Goal: Task Accomplishment & Management: Use online tool/utility

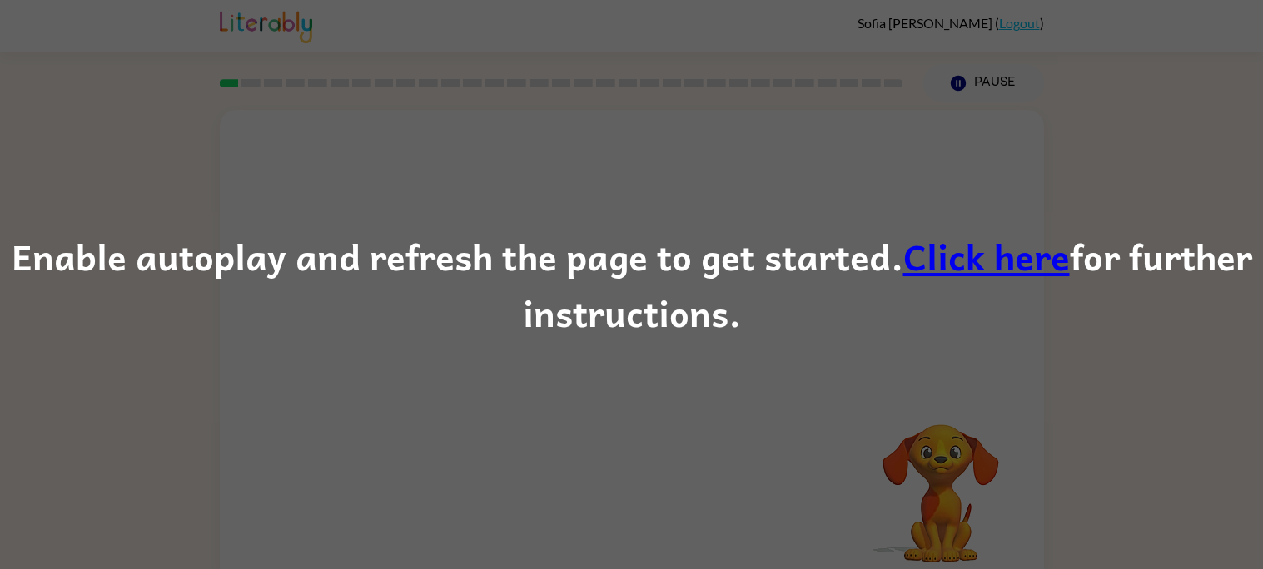
click at [544, 412] on div "Enable autoplay and refresh the page to get started. Click here for further ins…" at bounding box center [631, 284] width 1263 height 569
click at [954, 271] on link "Click here" at bounding box center [986, 256] width 167 height 56
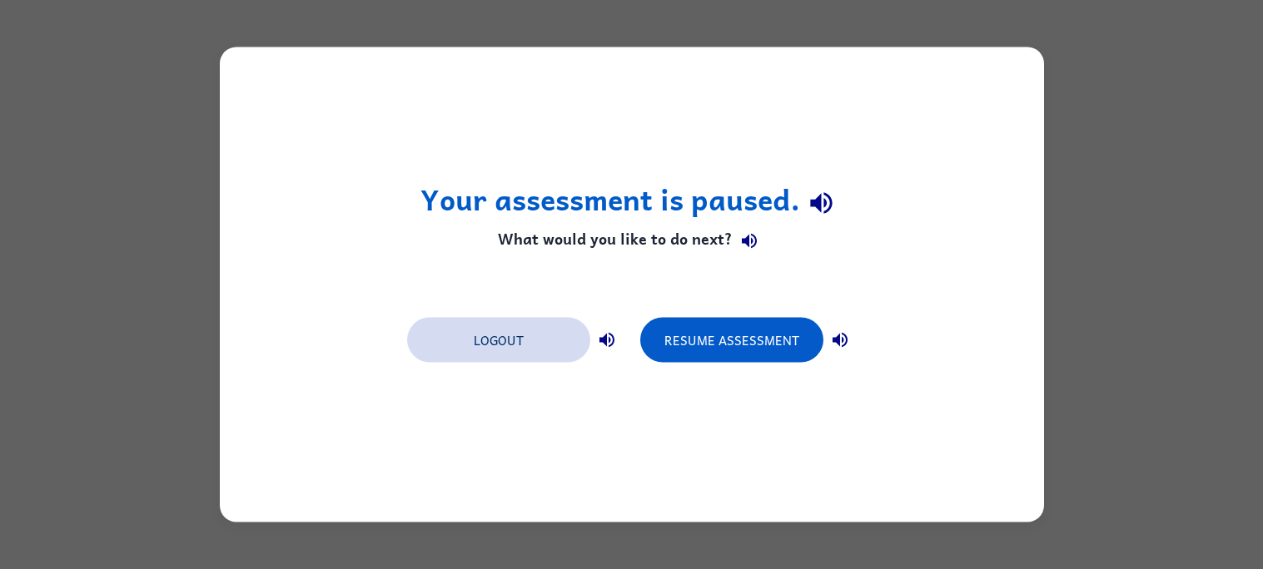
click at [539, 346] on button "Logout" at bounding box center [498, 340] width 183 height 45
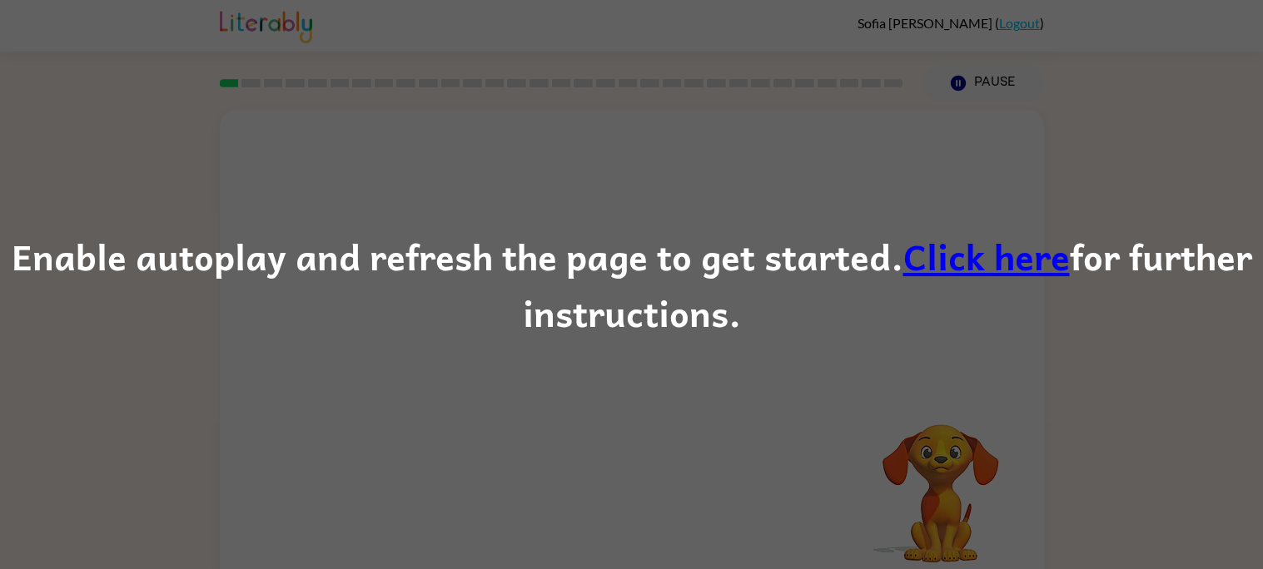
click at [968, 252] on link "Click here" at bounding box center [986, 256] width 167 height 56
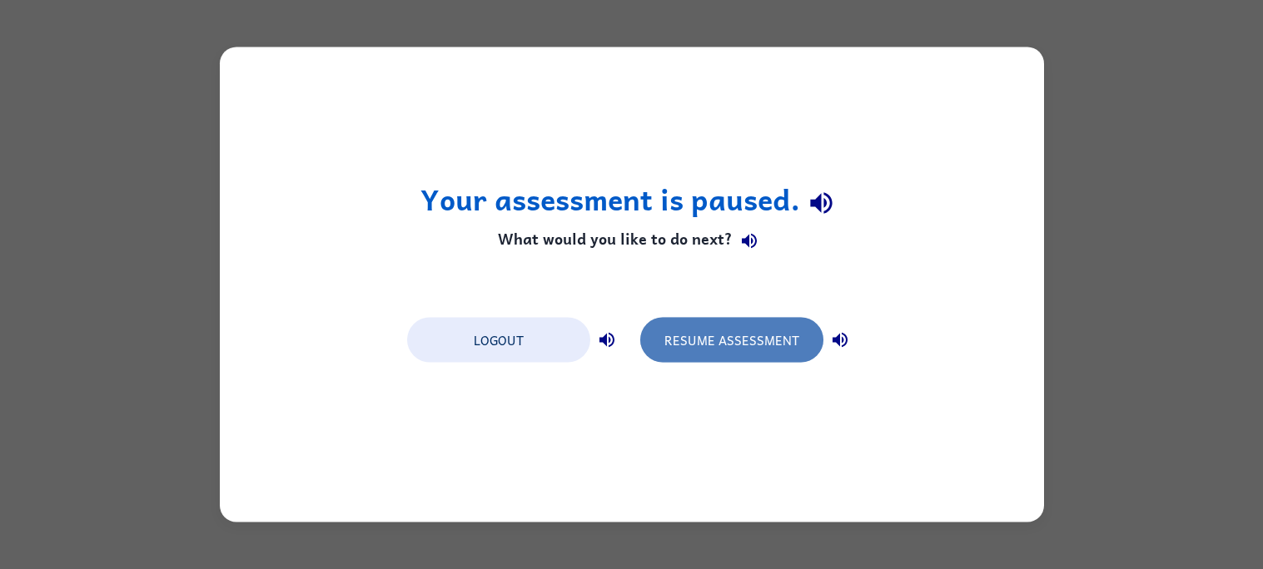
click at [743, 348] on button "Resume Assessment" at bounding box center [731, 340] width 183 height 45
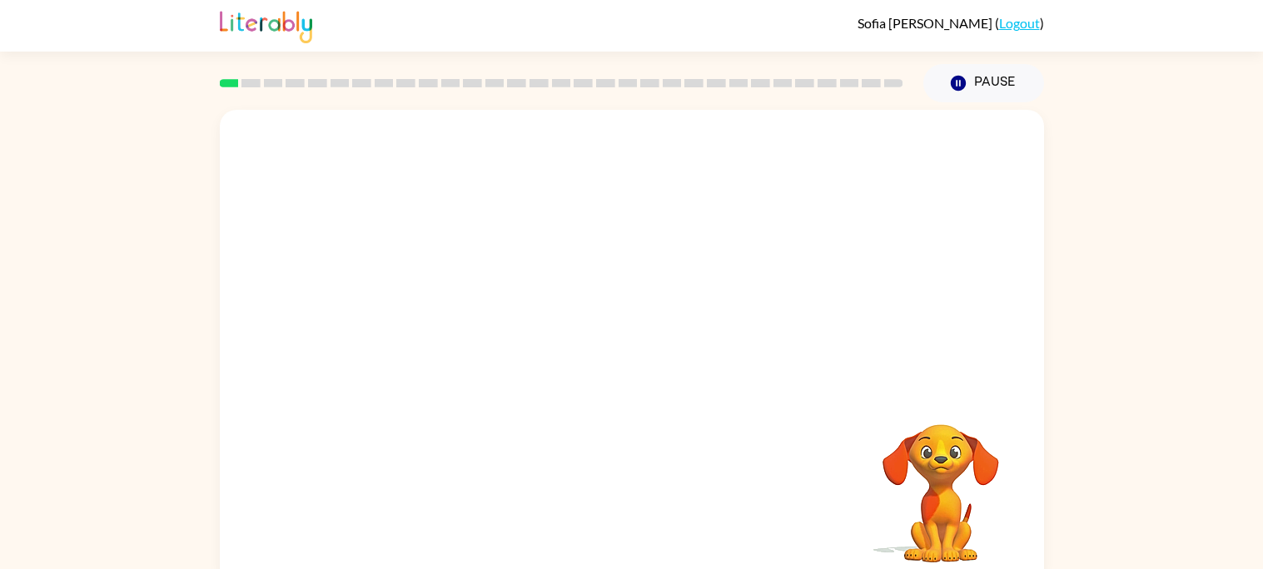
click at [743, 348] on video "Your browser must support playing .mp4 files to use Literably. Please try using…" at bounding box center [632, 250] width 824 height 280
click at [644, 365] on icon "button" at bounding box center [631, 355] width 29 height 29
click at [614, 370] on button "button" at bounding box center [632, 356] width 107 height 61
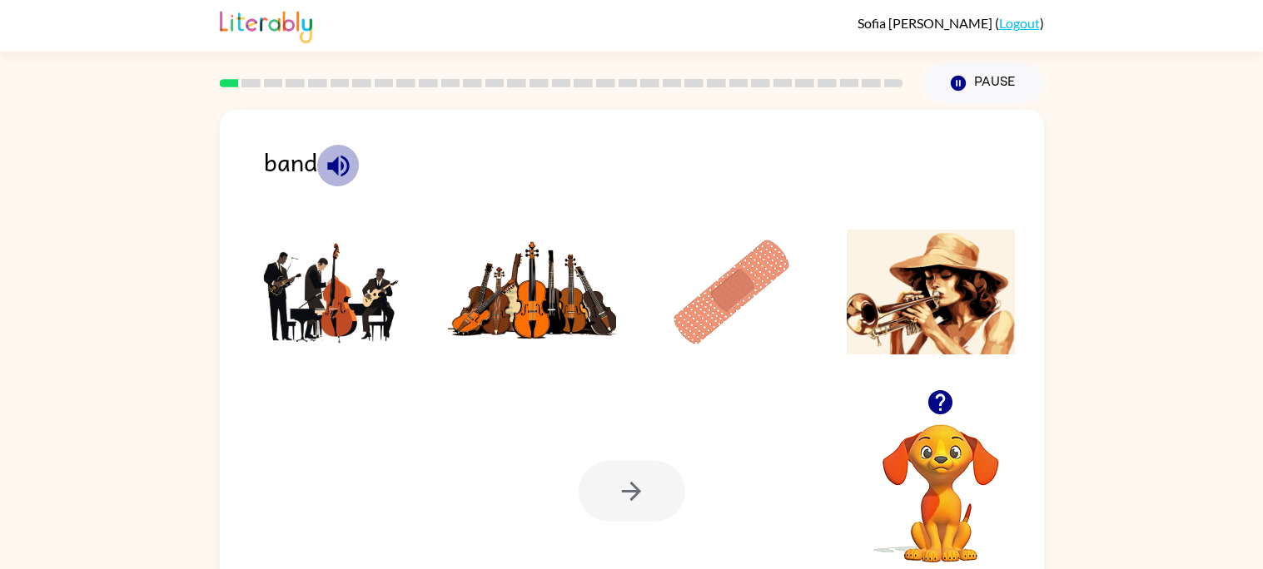
click at [327, 172] on icon "button" at bounding box center [338, 166] width 29 height 29
click at [368, 301] on img at bounding box center [333, 292] width 168 height 125
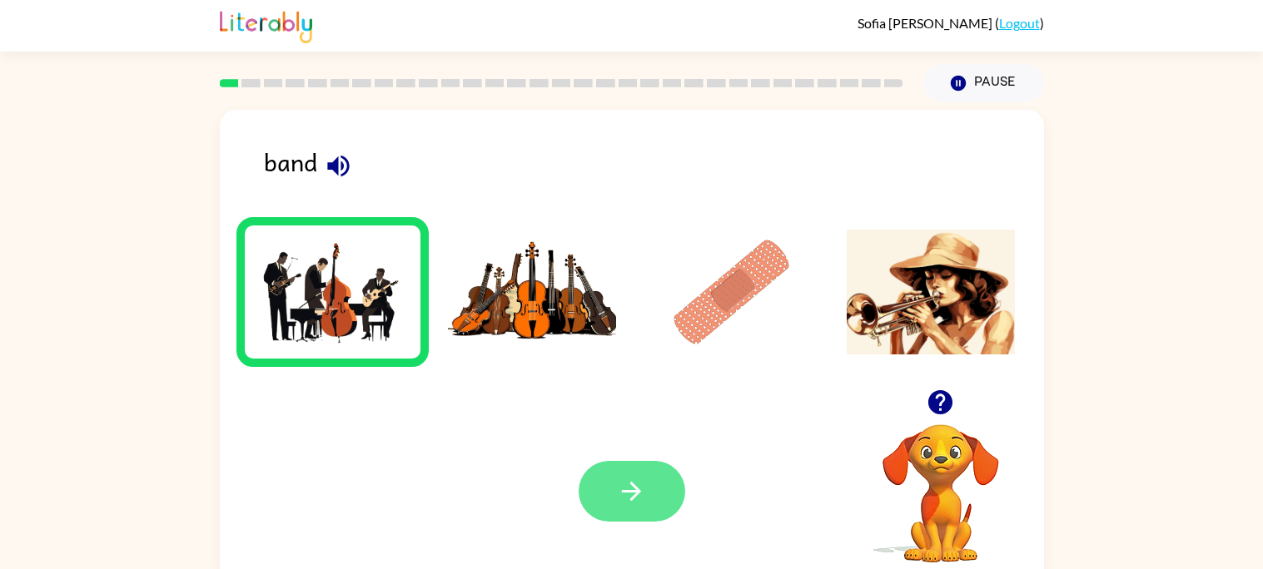
click at [606, 474] on button "button" at bounding box center [632, 491] width 107 height 61
click at [405, 298] on img at bounding box center [333, 292] width 168 height 125
click at [600, 313] on img at bounding box center [532, 292] width 168 height 125
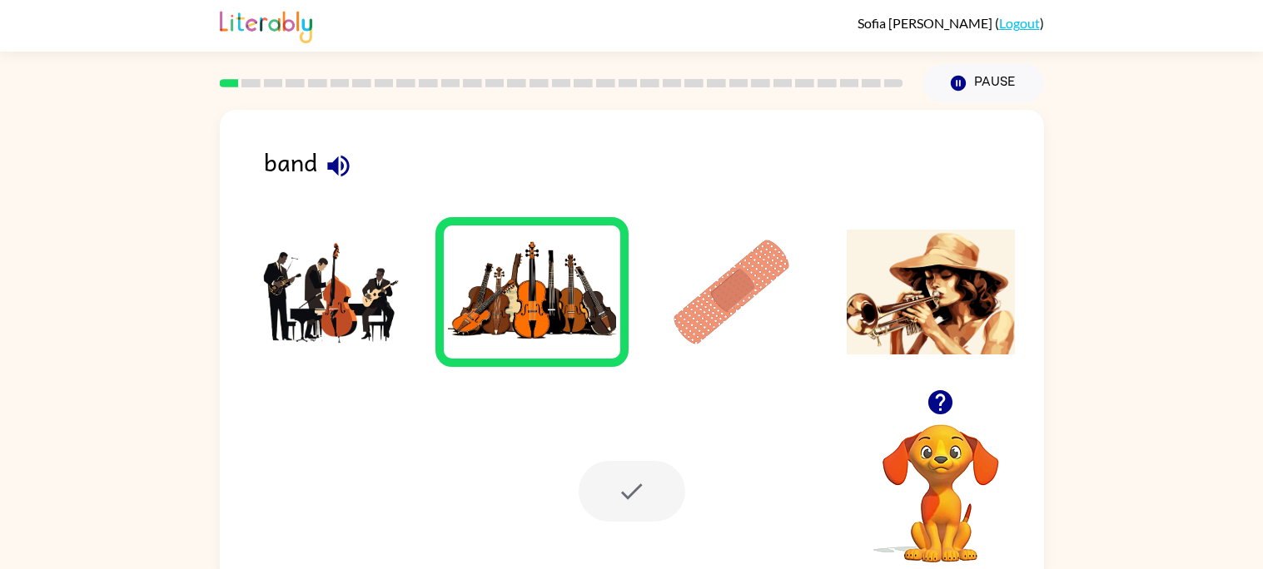
click at [676, 300] on img at bounding box center [732, 292] width 168 height 125
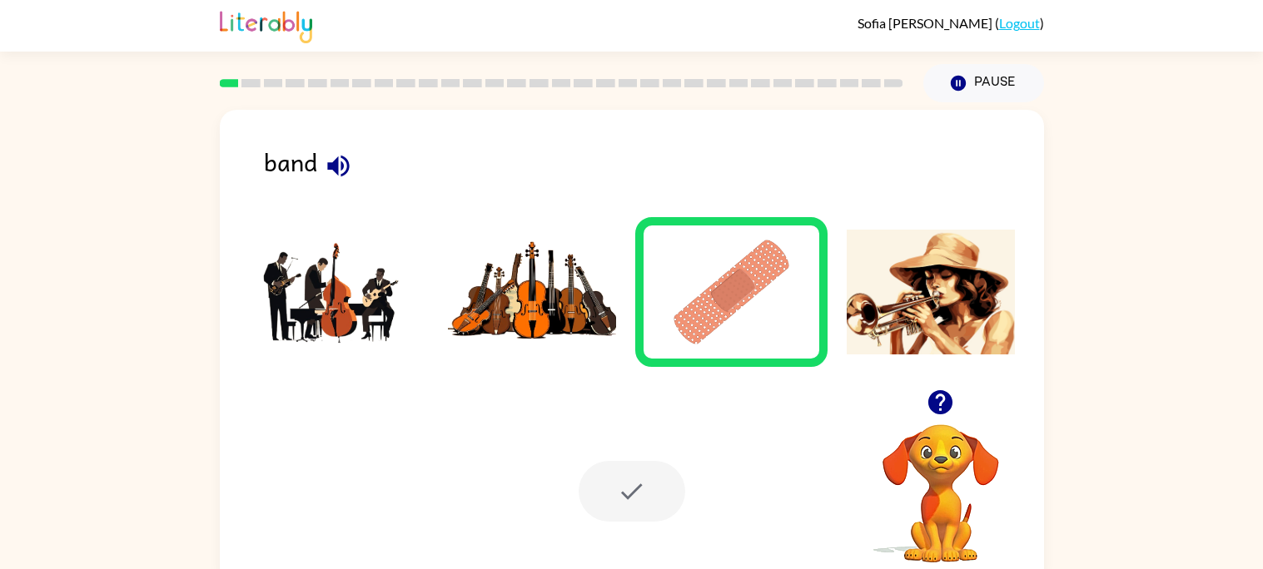
click at [355, 310] on img at bounding box center [333, 292] width 168 height 125
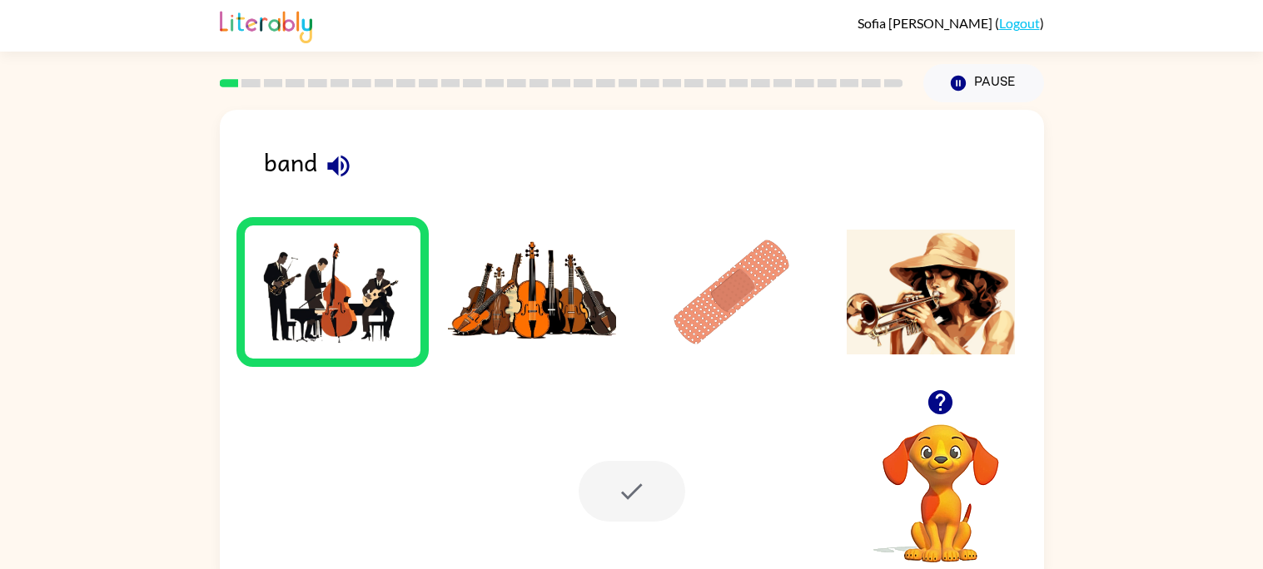
click at [337, 176] on icon "button" at bounding box center [338, 166] width 29 height 29
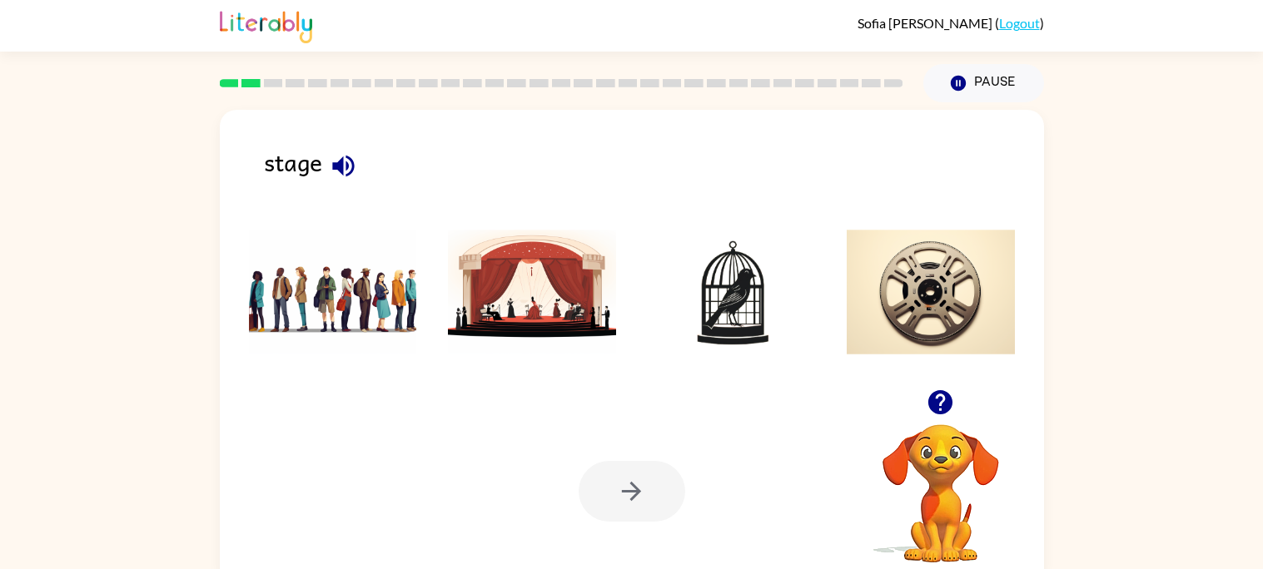
click at [336, 171] on icon "button" at bounding box center [343, 166] width 29 height 29
click at [483, 297] on img at bounding box center [532, 292] width 168 height 125
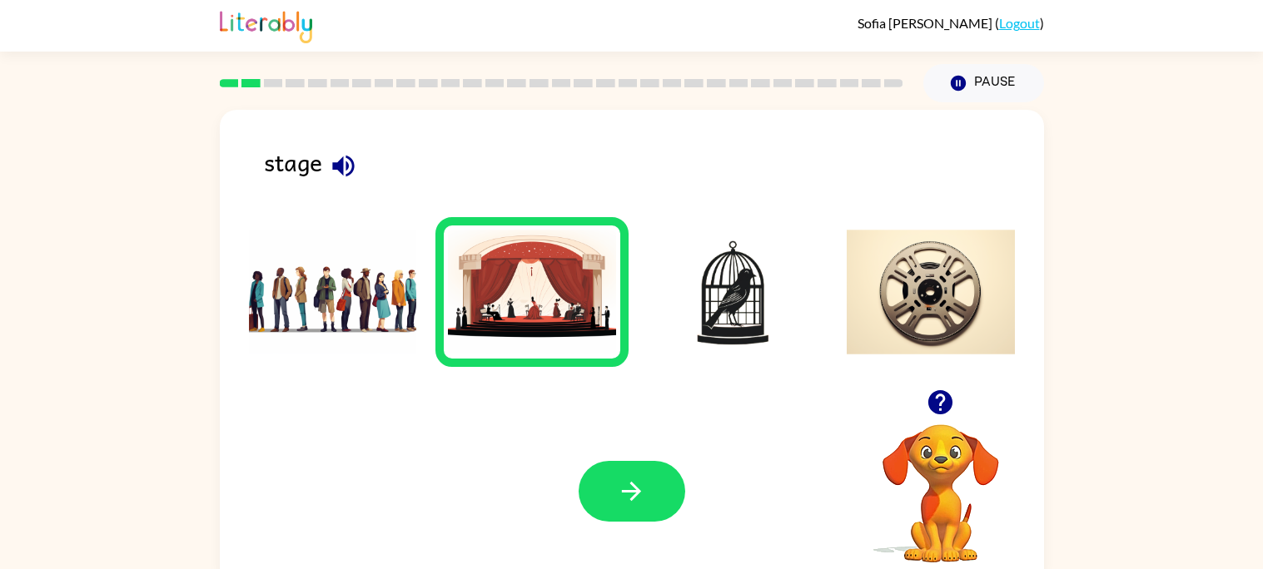
click at [937, 401] on icon "button" at bounding box center [940, 402] width 24 height 24
click at [636, 484] on icon "button" at bounding box center [631, 491] width 29 height 29
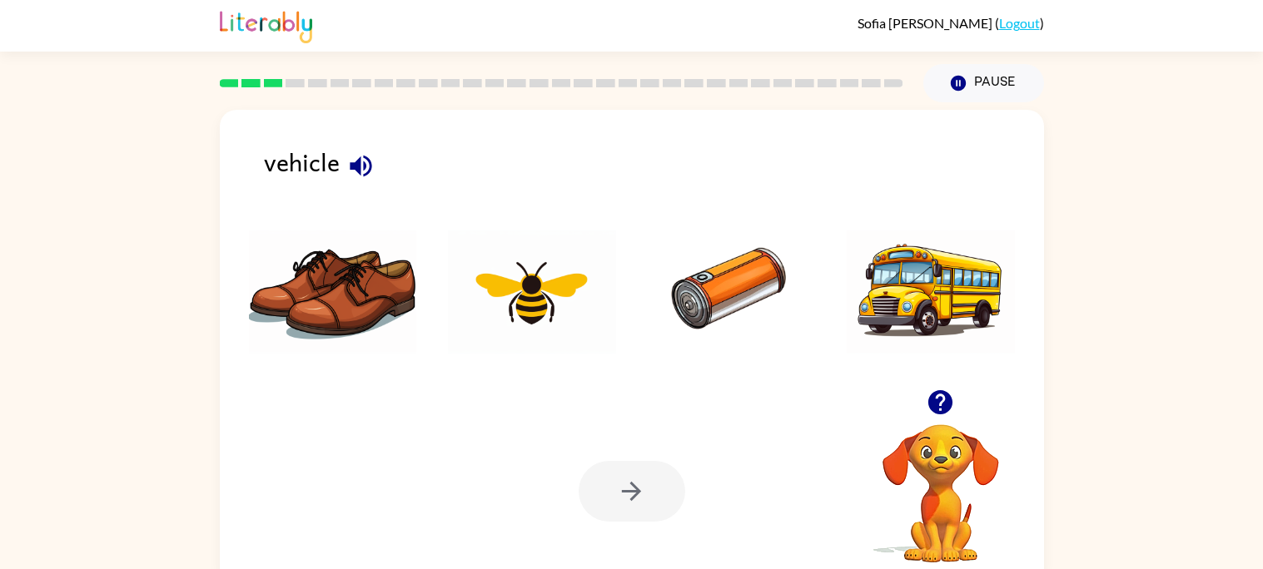
click at [351, 164] on icon "button" at bounding box center [361, 166] width 22 height 22
click at [361, 164] on icon "button" at bounding box center [361, 166] width 22 height 22
click at [902, 303] on img at bounding box center [931, 292] width 168 height 125
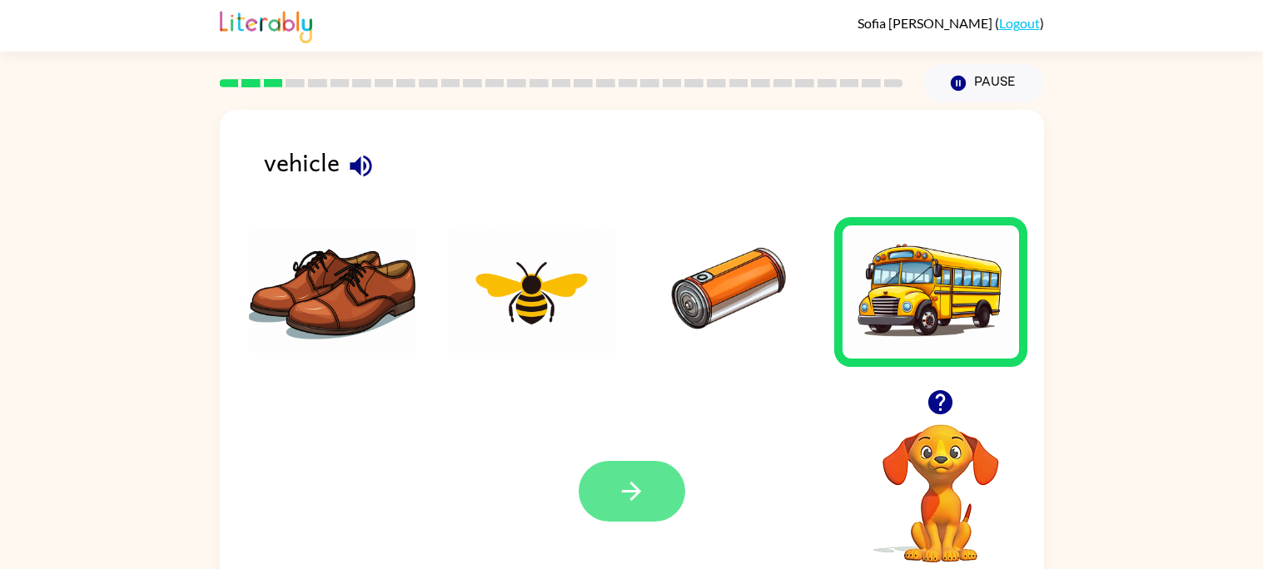
click at [629, 485] on icon "button" at bounding box center [631, 491] width 29 height 29
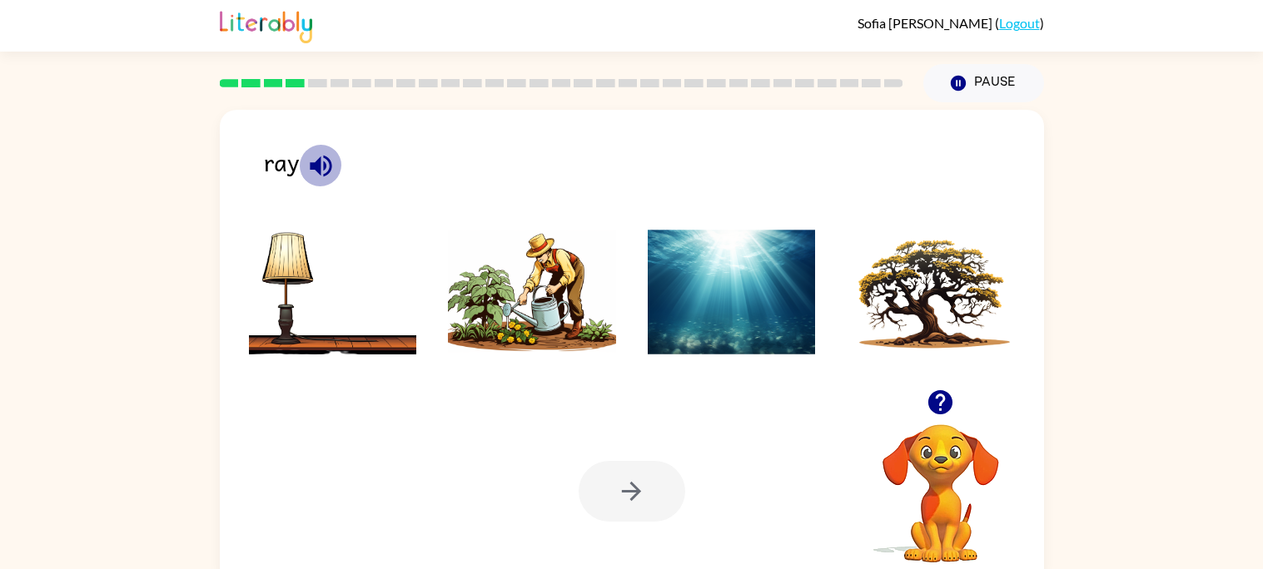
click at [310, 179] on icon "button" at bounding box center [320, 166] width 29 height 29
click at [323, 176] on icon "button" at bounding box center [321, 166] width 22 height 22
click at [550, 316] on img at bounding box center [532, 292] width 168 height 125
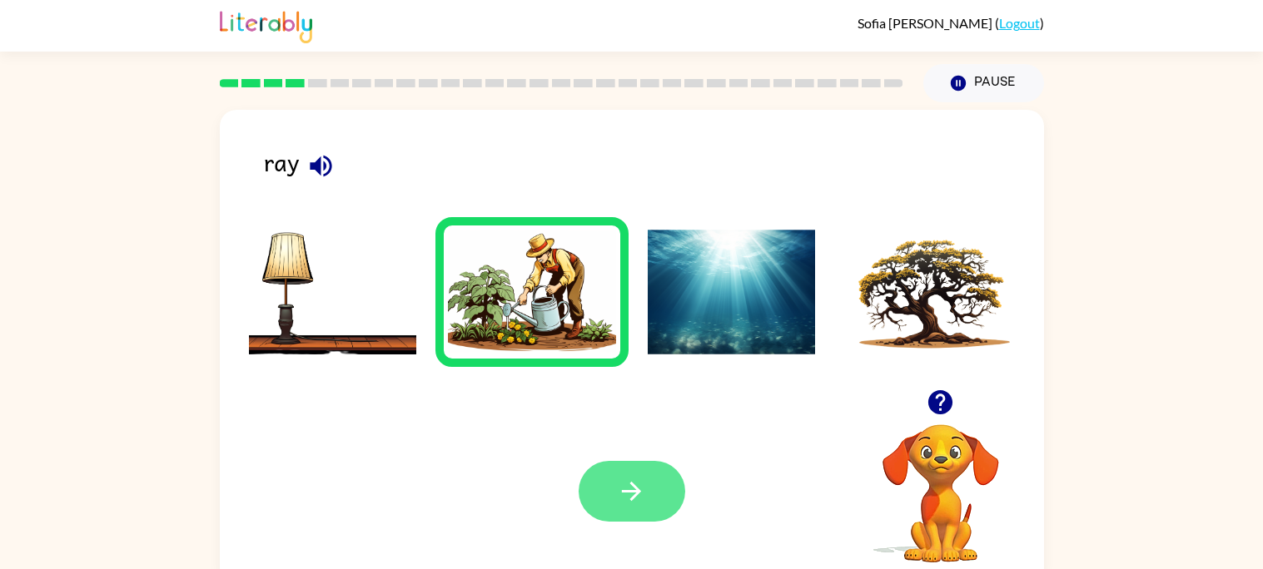
click at [669, 495] on button "button" at bounding box center [632, 491] width 107 height 61
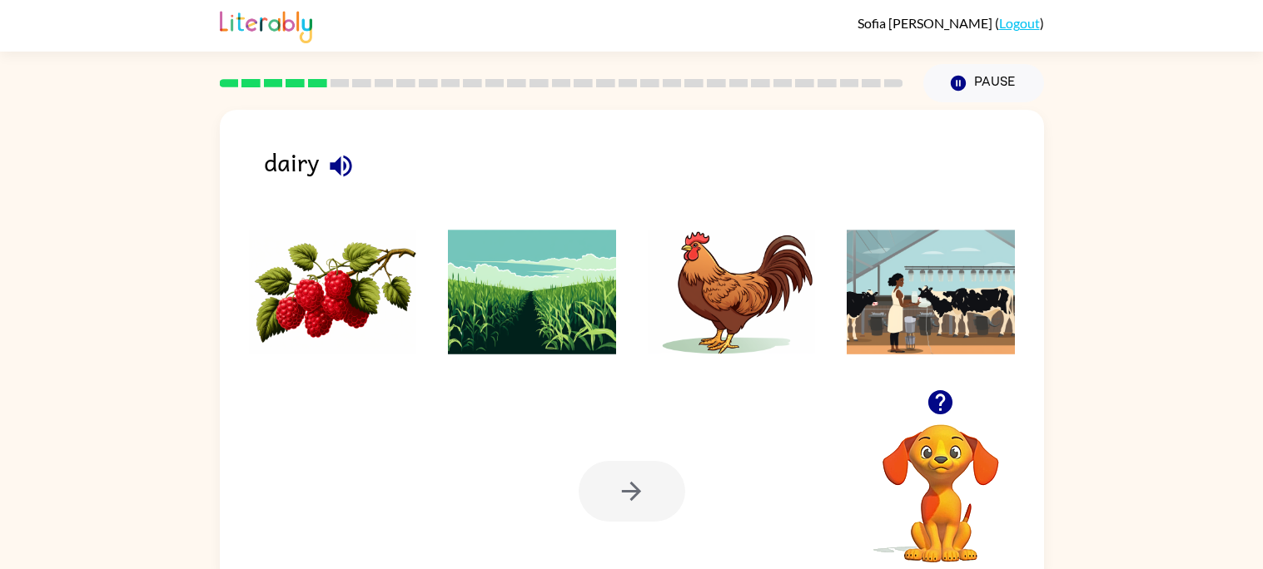
click at [338, 164] on icon "button" at bounding box center [341, 166] width 22 height 22
click at [868, 317] on img at bounding box center [931, 292] width 168 height 125
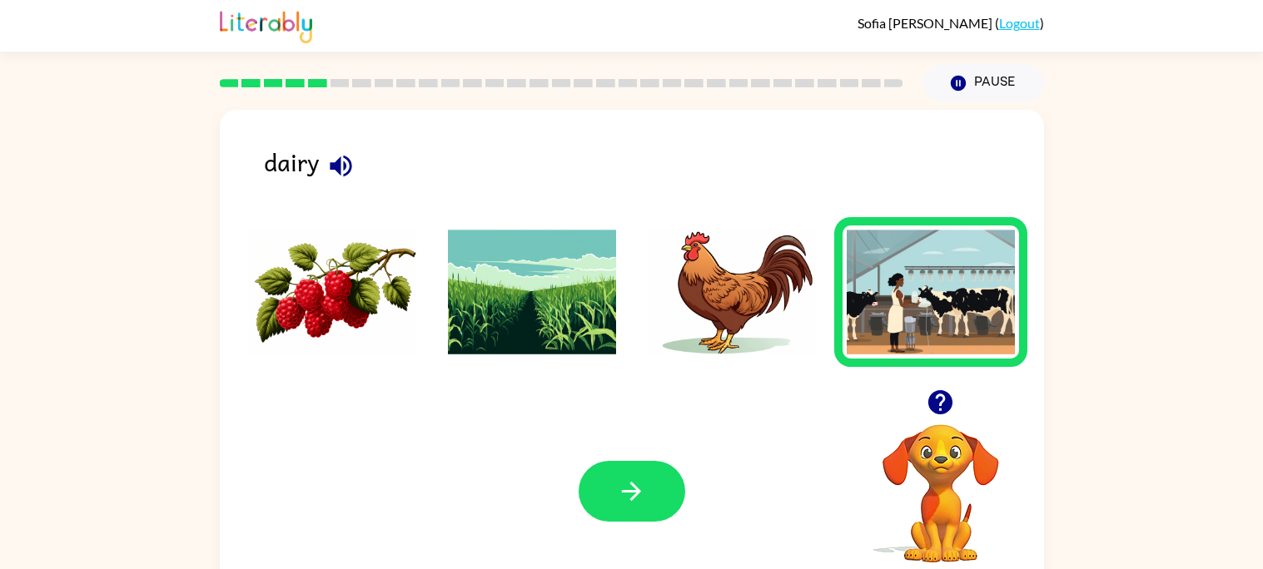
click at [314, 301] on img at bounding box center [333, 292] width 168 height 125
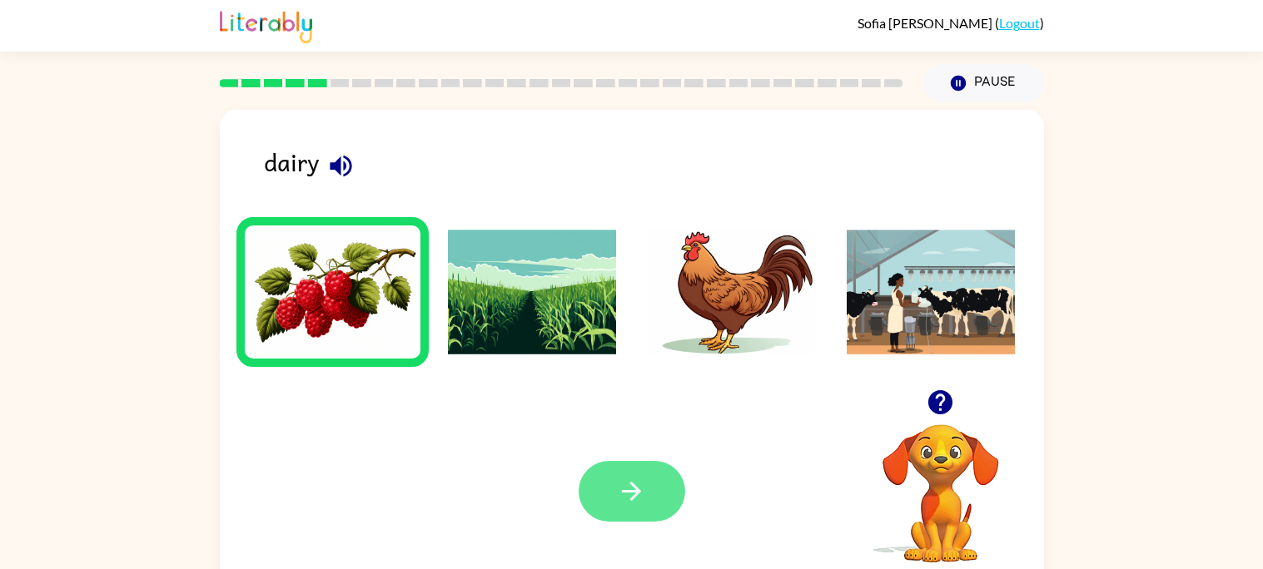
click at [614, 469] on button "button" at bounding box center [632, 491] width 107 height 61
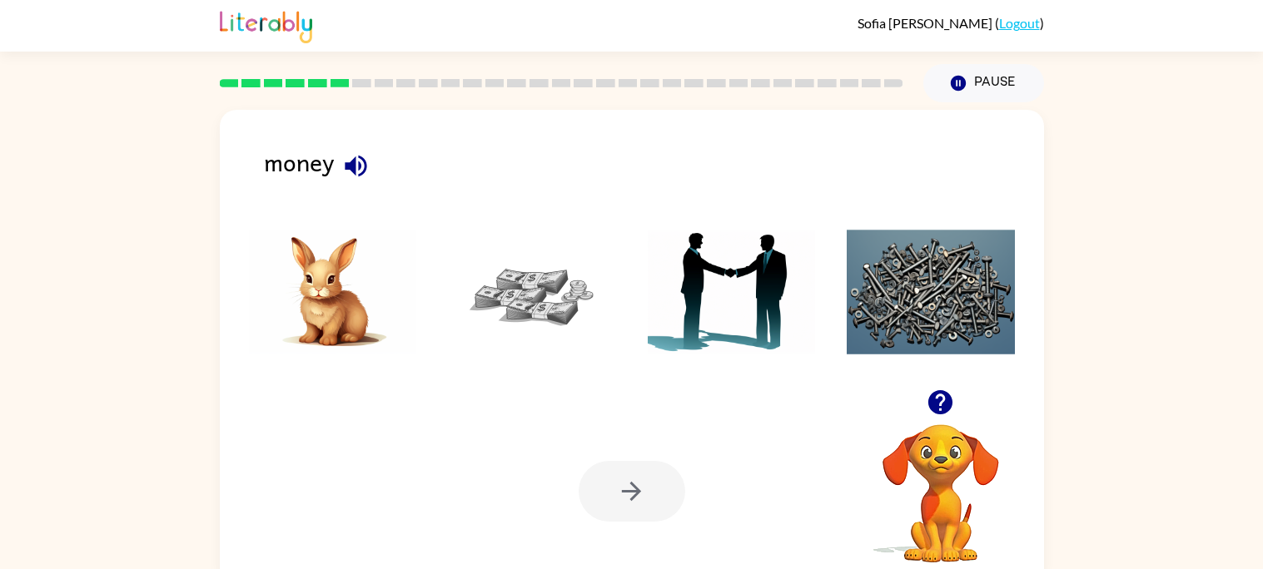
click at [380, 187] on div "money" at bounding box center [654, 169] width 780 height 52
click at [338, 142] on div "money Your browser must support playing .mp4 files to use Literably. Please try…" at bounding box center [632, 347] width 824 height 475
click at [348, 172] on icon "button" at bounding box center [355, 166] width 29 height 29
click at [500, 267] on img at bounding box center [532, 292] width 168 height 125
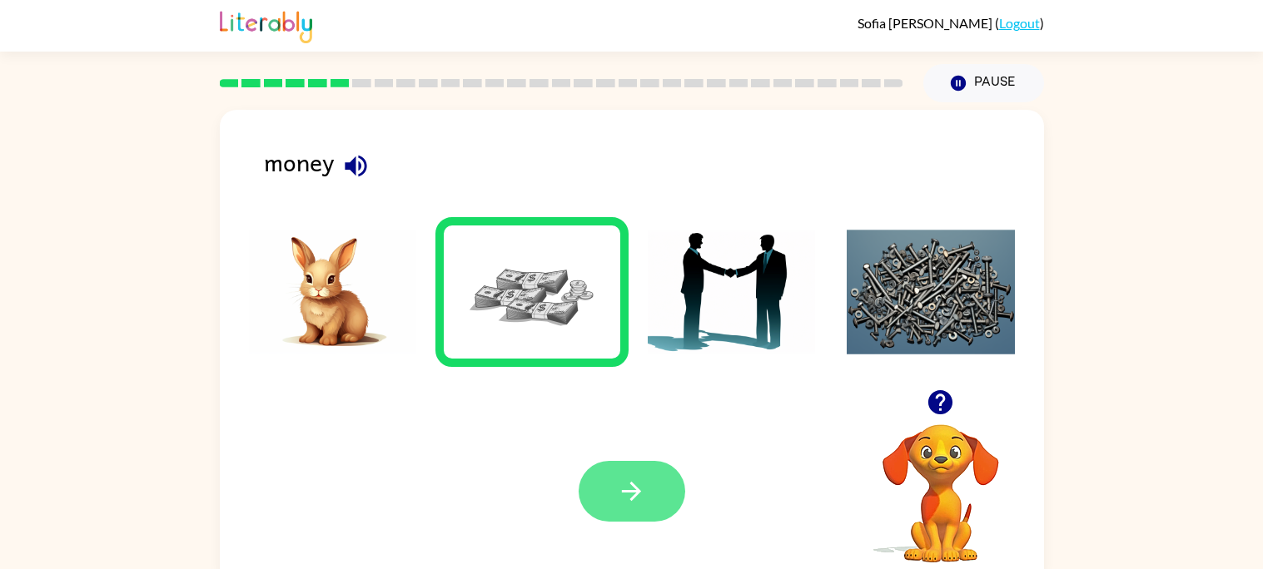
click at [635, 501] on icon "button" at bounding box center [631, 491] width 29 height 29
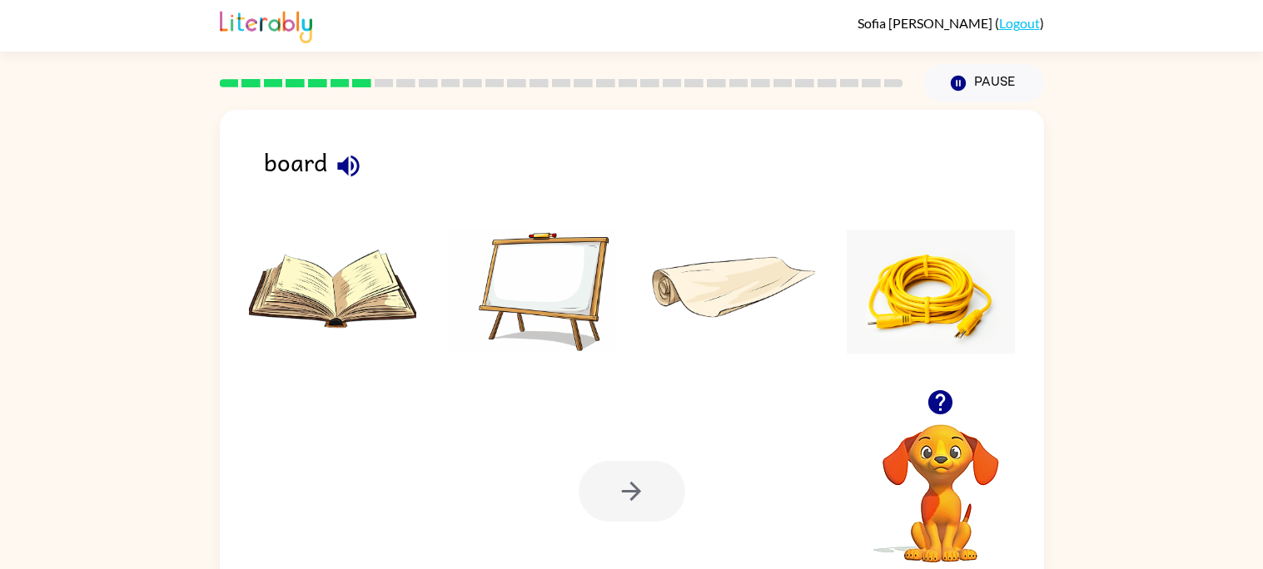
click at [334, 158] on icon "button" at bounding box center [348, 166] width 29 height 29
click at [561, 299] on img at bounding box center [532, 292] width 168 height 125
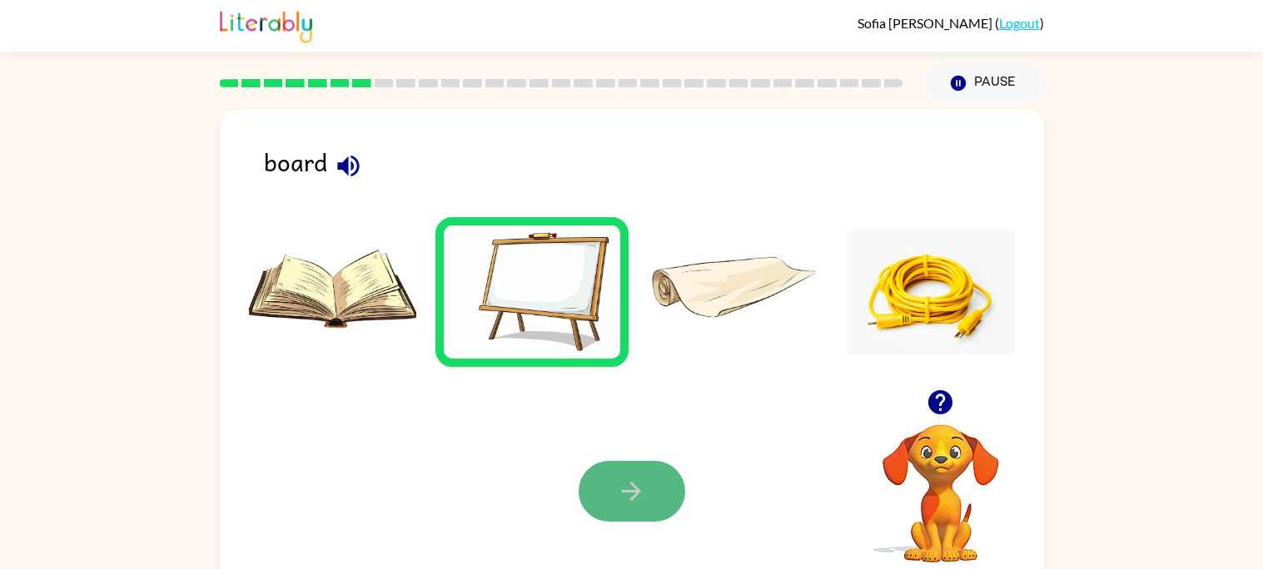
click at [629, 500] on icon "button" at bounding box center [631, 491] width 29 height 29
click at [937, 405] on icon "button" at bounding box center [940, 402] width 24 height 24
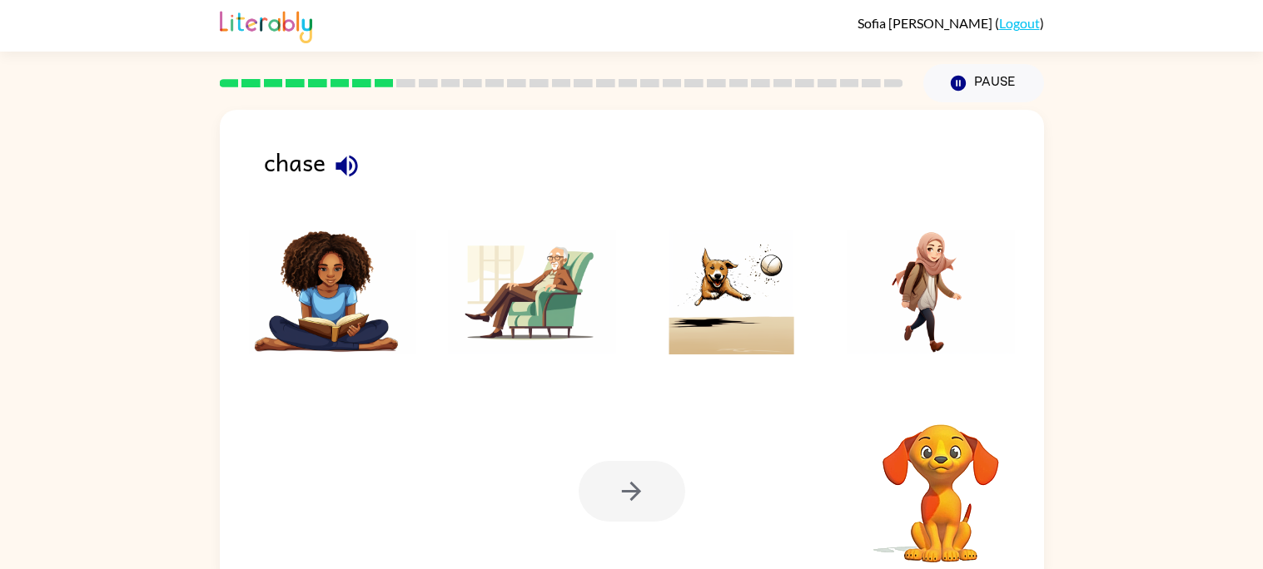
click at [663, 499] on div at bounding box center [632, 491] width 107 height 61
click at [939, 413] on icon "button" at bounding box center [940, 402] width 24 height 24
click at [346, 168] on icon "button" at bounding box center [346, 166] width 29 height 29
click at [707, 322] on img at bounding box center [732, 292] width 168 height 125
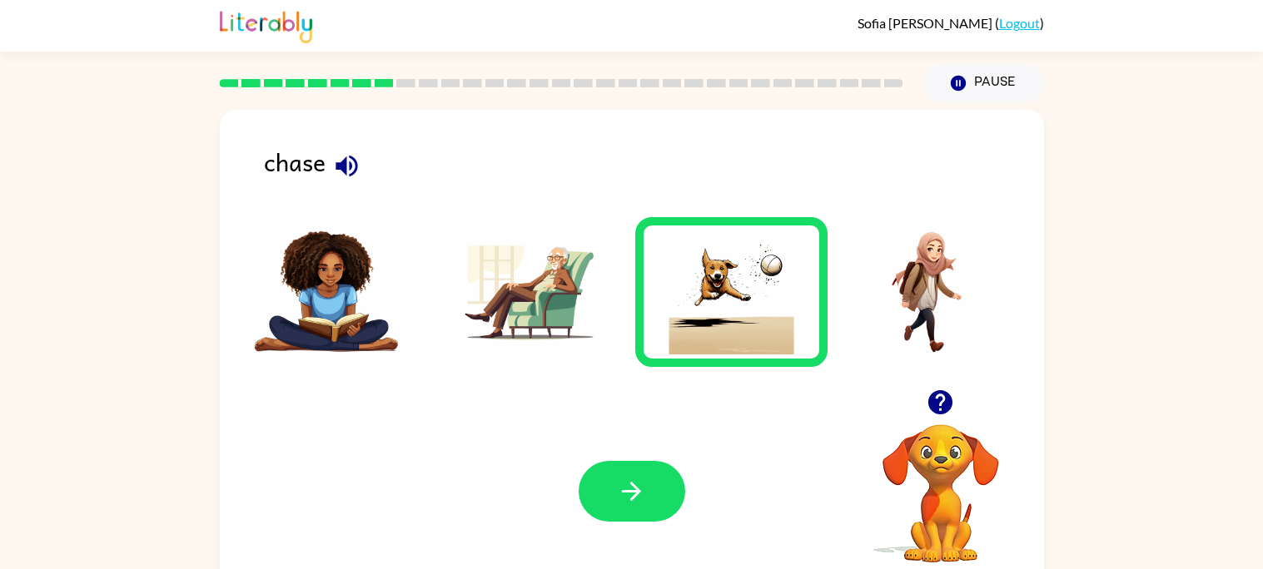
click at [568, 493] on div "Your browser must support playing .mp4 files to use Literably. Please try using…" at bounding box center [632, 491] width 824 height 187
click at [615, 491] on button "button" at bounding box center [632, 491] width 107 height 61
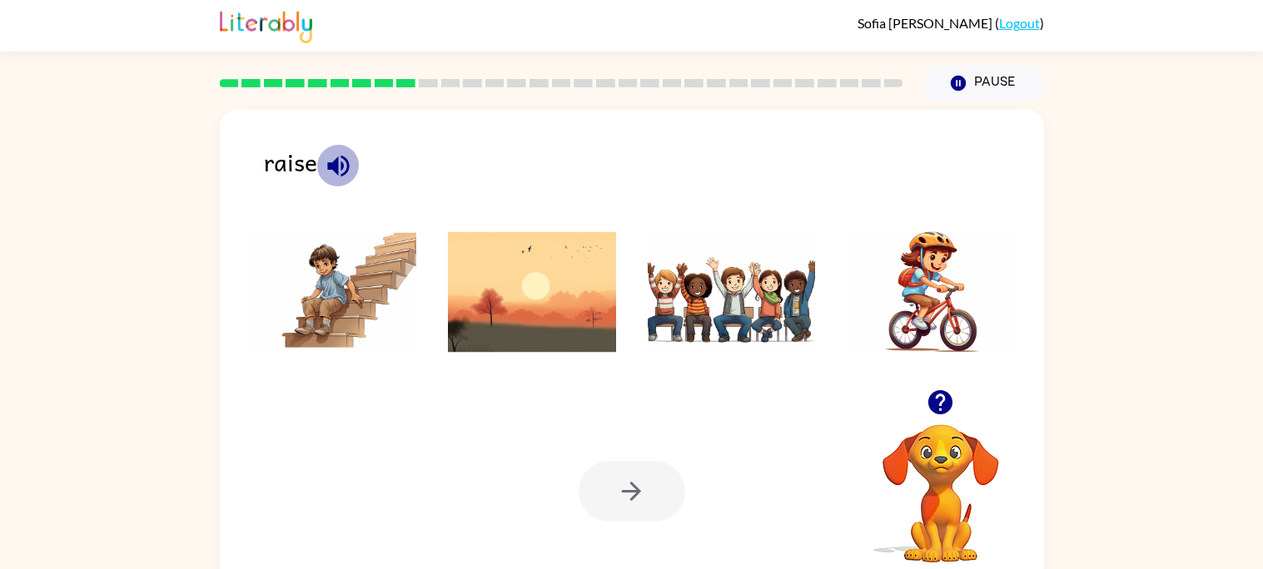
click at [342, 174] on icon "button" at bounding box center [338, 166] width 22 height 22
click at [711, 316] on img at bounding box center [732, 292] width 168 height 125
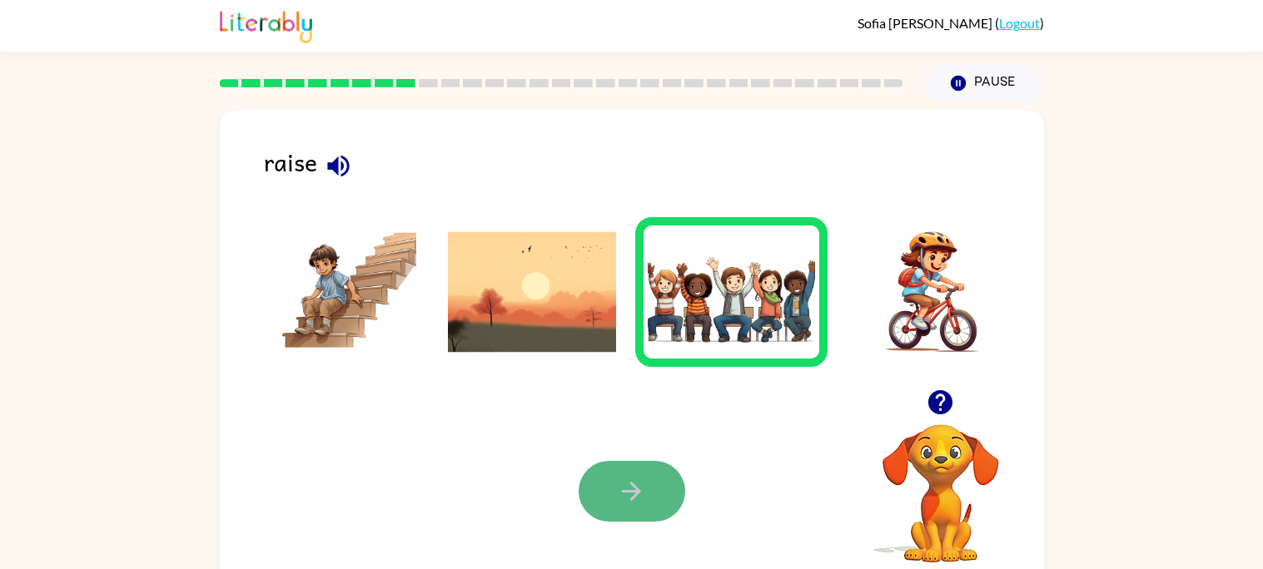
click at [634, 471] on button "button" at bounding box center [632, 491] width 107 height 61
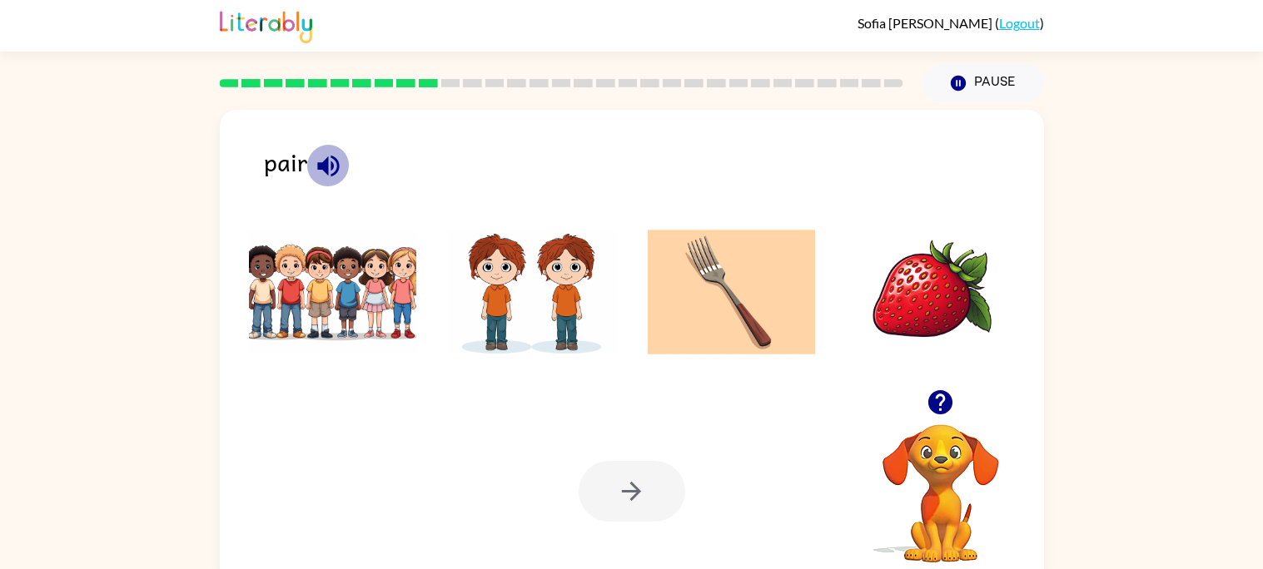
click at [332, 172] on icon "button" at bounding box center [328, 166] width 29 height 29
click at [330, 168] on icon "button" at bounding box center [328, 166] width 29 height 29
click at [329, 261] on img at bounding box center [333, 292] width 168 height 125
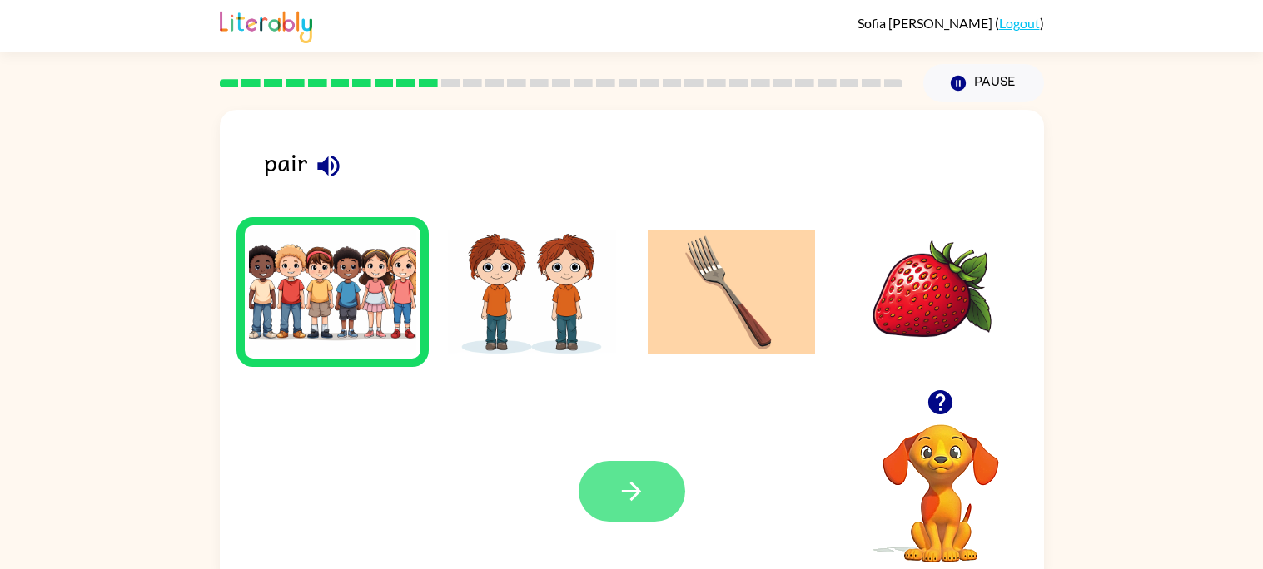
click at [656, 494] on button "button" at bounding box center [632, 491] width 107 height 61
click at [946, 410] on icon "button" at bounding box center [940, 402] width 24 height 24
click at [942, 411] on icon "button" at bounding box center [940, 402] width 24 height 24
click at [938, 397] on icon "button" at bounding box center [940, 402] width 24 height 24
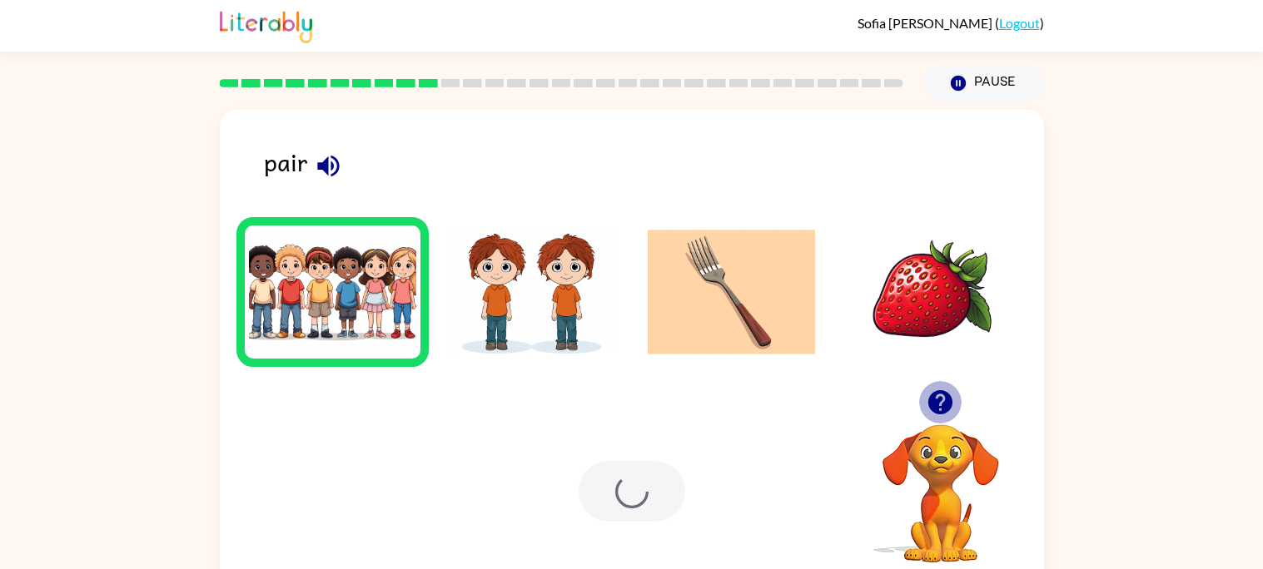
click at [939, 398] on icon "button" at bounding box center [940, 402] width 24 height 24
click at [534, 336] on img at bounding box center [532, 292] width 168 height 125
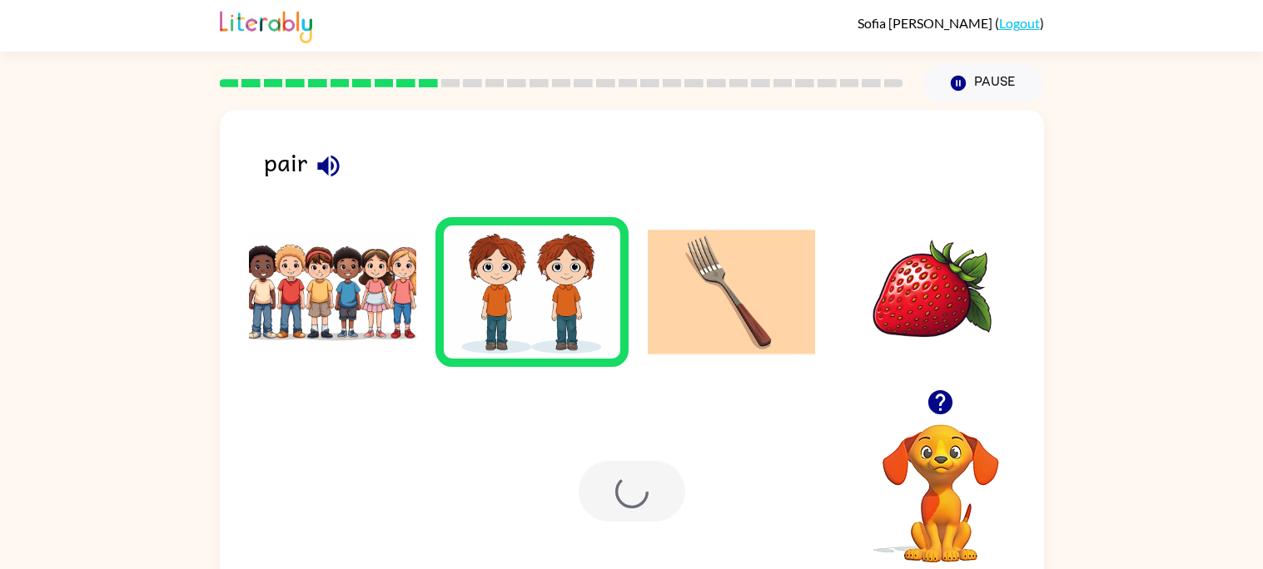
click at [370, 326] on img at bounding box center [333, 292] width 168 height 125
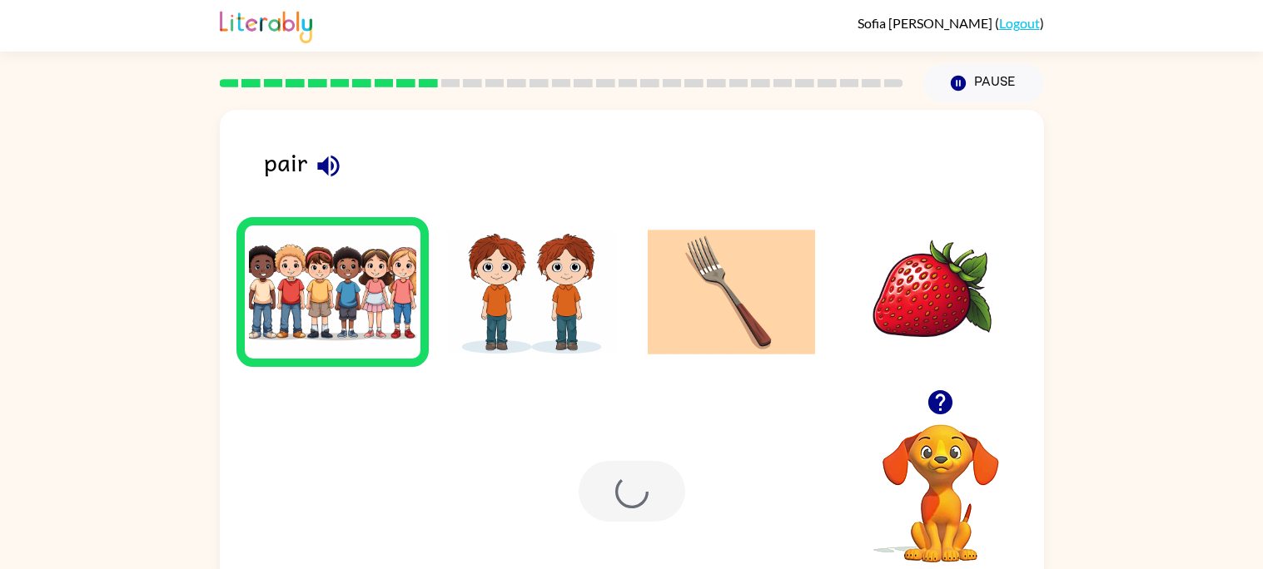
click at [600, 466] on div at bounding box center [632, 491] width 107 height 61
click at [660, 466] on div at bounding box center [632, 491] width 107 height 61
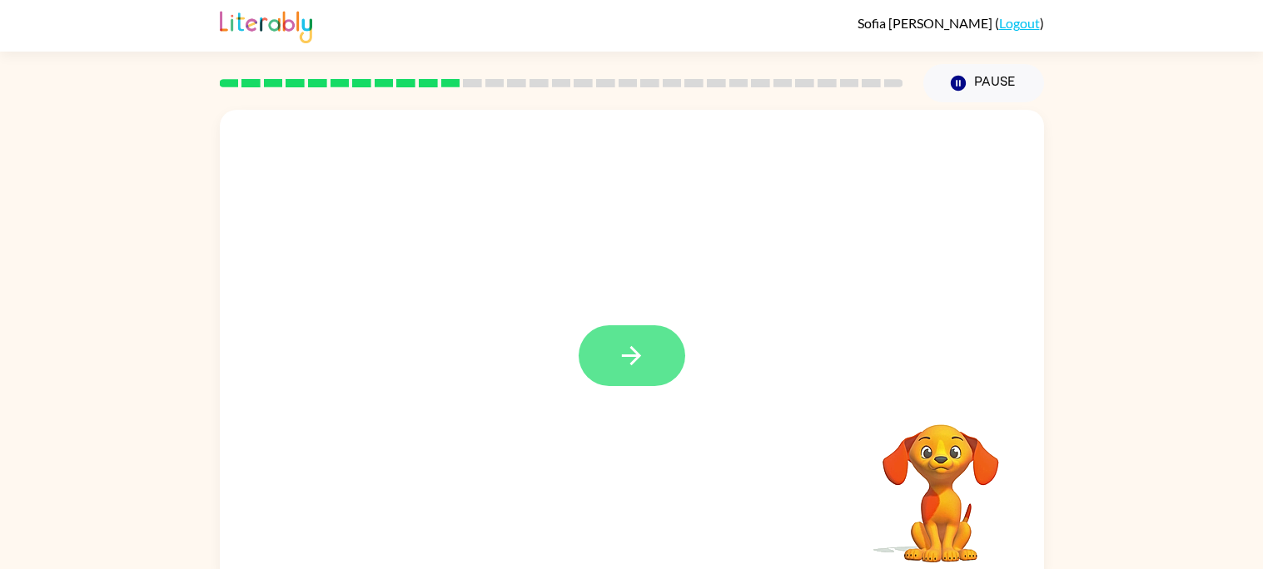
click at [646, 343] on button "button" at bounding box center [632, 356] width 107 height 61
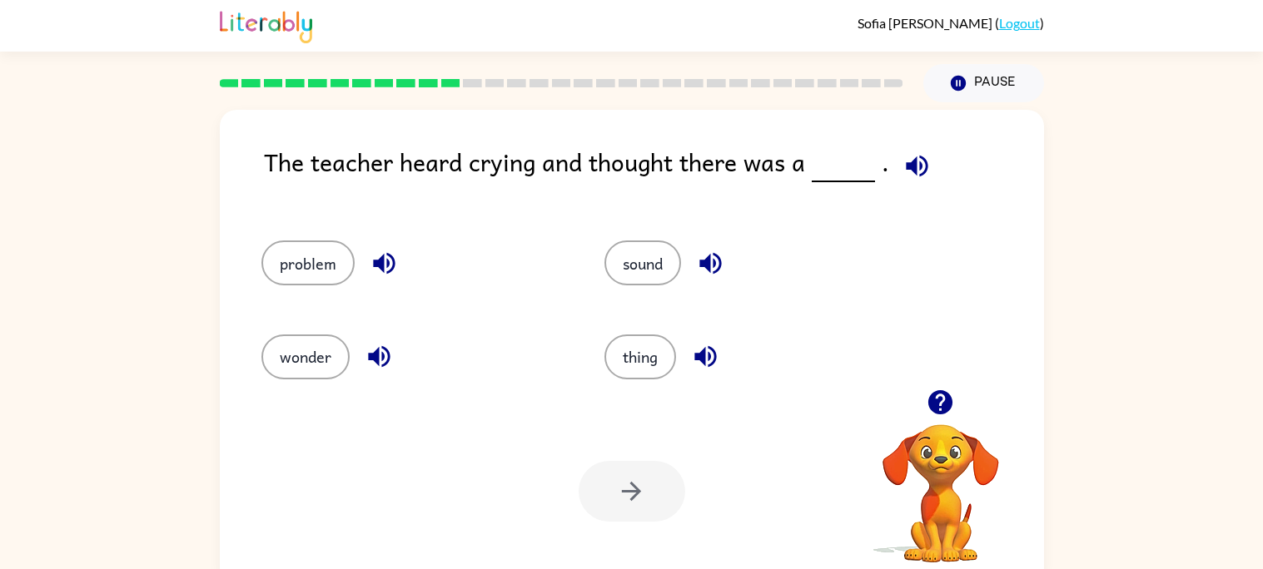
click at [903, 151] on button "button" at bounding box center [917, 166] width 42 height 42
click at [923, 166] on icon "button" at bounding box center [916, 166] width 29 height 29
click at [285, 278] on button "problem" at bounding box center [307, 263] width 93 height 45
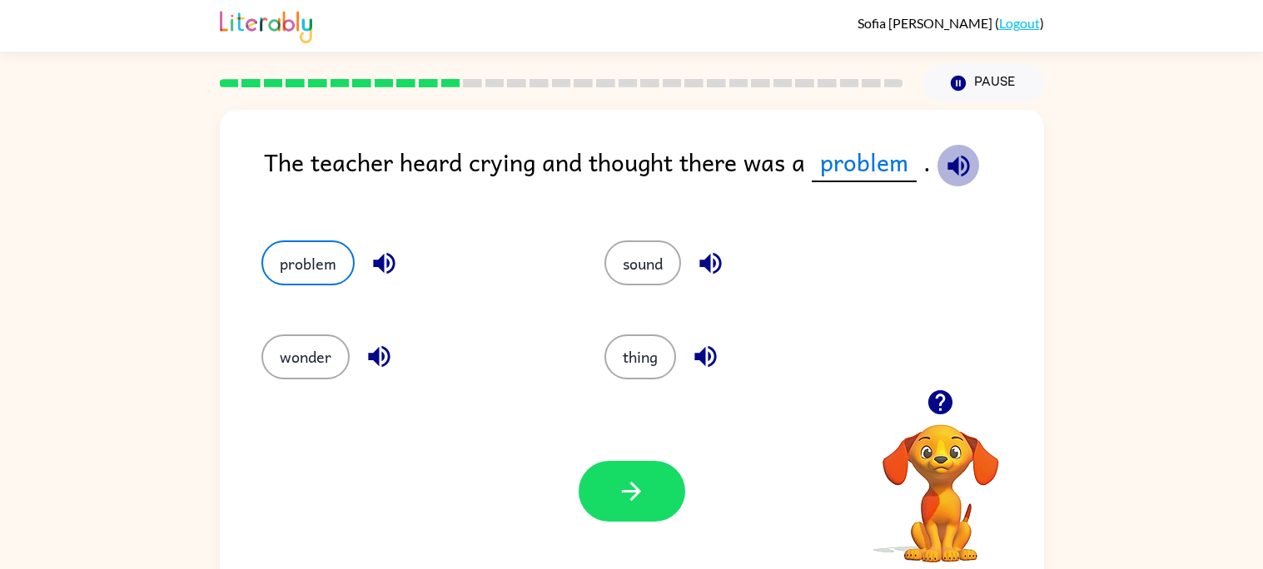
click at [965, 168] on icon "button" at bounding box center [958, 166] width 22 height 22
click at [965, 173] on icon "button" at bounding box center [958, 166] width 29 height 29
click at [377, 266] on icon "button" at bounding box center [384, 264] width 22 height 22
click at [303, 348] on button "wonder" at bounding box center [305, 357] width 88 height 45
click at [365, 368] on icon "button" at bounding box center [379, 356] width 29 height 29
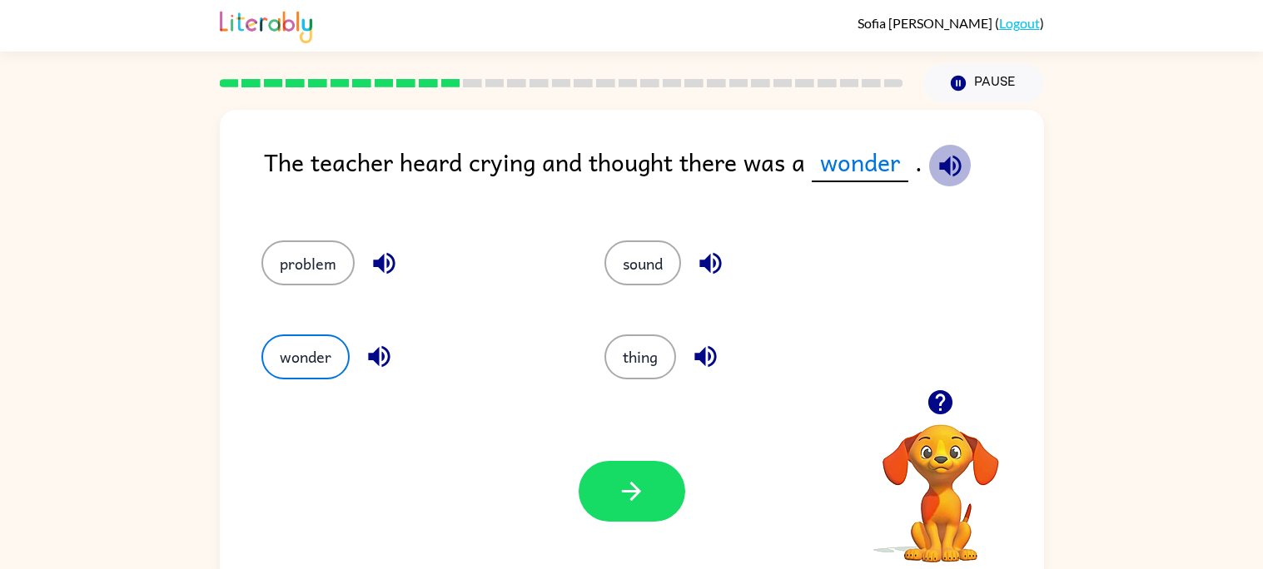
click at [962, 168] on button "button" at bounding box center [950, 166] width 42 height 42
click at [951, 174] on icon "button" at bounding box center [950, 166] width 22 height 22
click at [380, 363] on icon "button" at bounding box center [379, 356] width 29 height 29
click at [939, 176] on icon "button" at bounding box center [950, 166] width 29 height 29
click at [710, 264] on icon "button" at bounding box center [710, 264] width 22 height 22
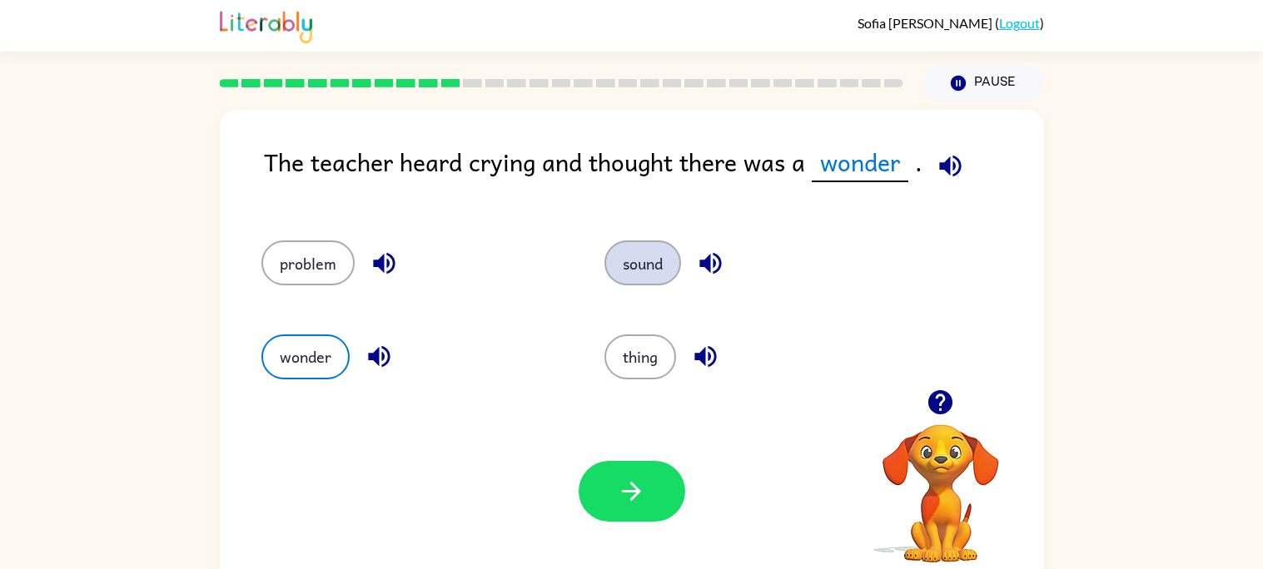
click at [643, 268] on button "sound" at bounding box center [642, 263] width 77 height 45
click at [931, 181] on button "button" at bounding box center [934, 166] width 42 height 42
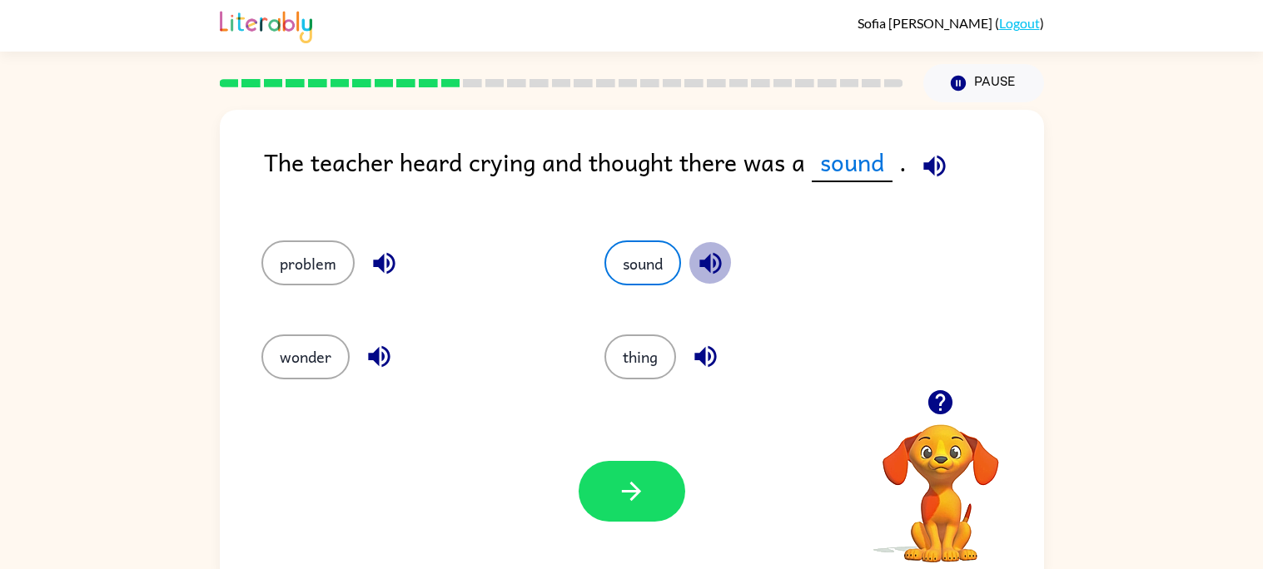
click at [704, 262] on icon "button" at bounding box center [710, 264] width 22 height 22
click at [926, 178] on icon "button" at bounding box center [934, 166] width 29 height 29
click at [932, 172] on icon "button" at bounding box center [934, 166] width 29 height 29
click at [664, 340] on button "thing" at bounding box center [640, 357] width 72 height 45
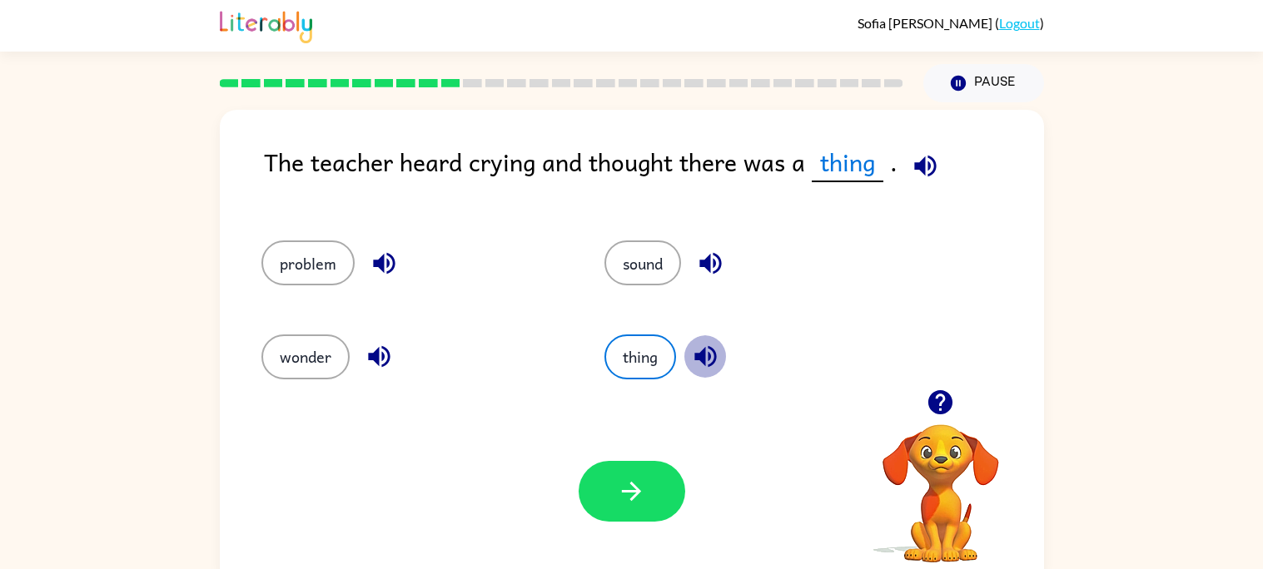
click at [702, 359] on icon "button" at bounding box center [705, 357] width 22 height 22
click at [310, 290] on div "problem" at bounding box center [401, 255] width 343 height 93
click at [303, 277] on button "problem" at bounding box center [307, 263] width 93 height 45
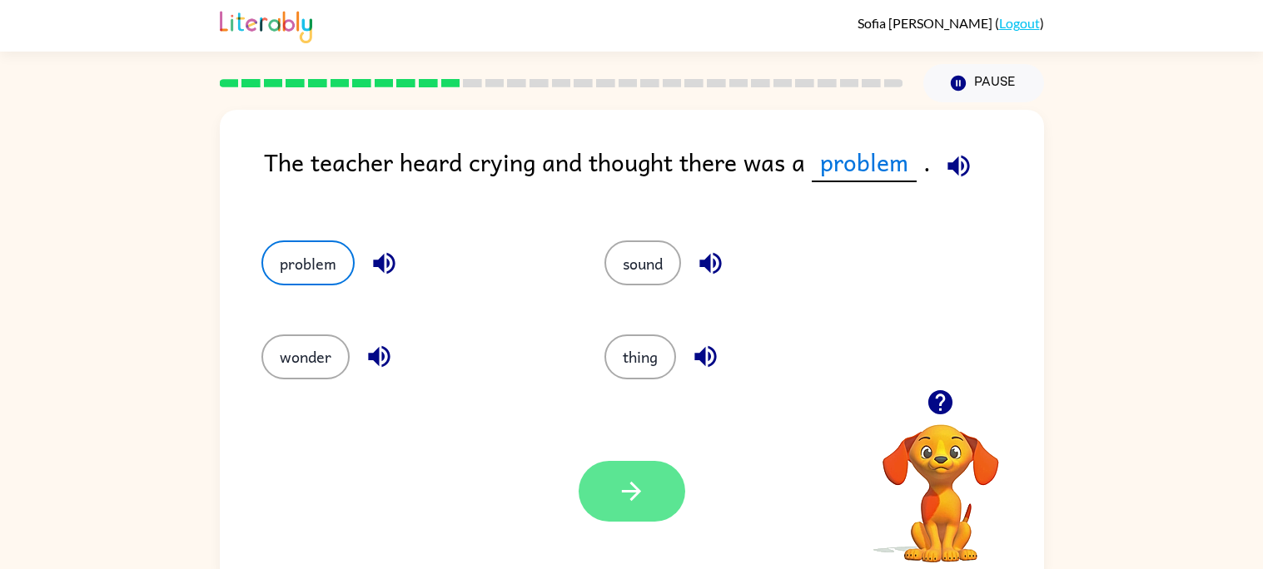
click at [609, 493] on button "button" at bounding box center [632, 491] width 107 height 61
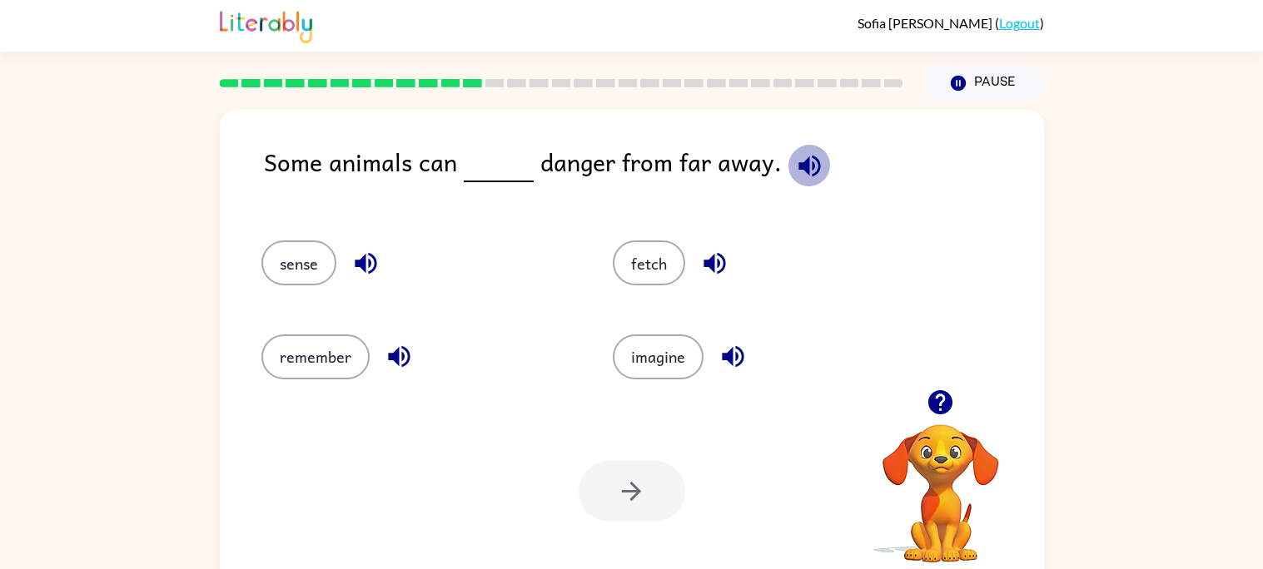
click at [798, 170] on icon "button" at bounding box center [809, 166] width 22 height 22
click at [362, 271] on icon "button" at bounding box center [366, 264] width 22 height 22
click at [398, 360] on icon "button" at bounding box center [399, 356] width 29 height 29
click at [709, 269] on icon "button" at bounding box center [714, 263] width 29 height 29
click at [725, 351] on icon "button" at bounding box center [733, 357] width 22 height 22
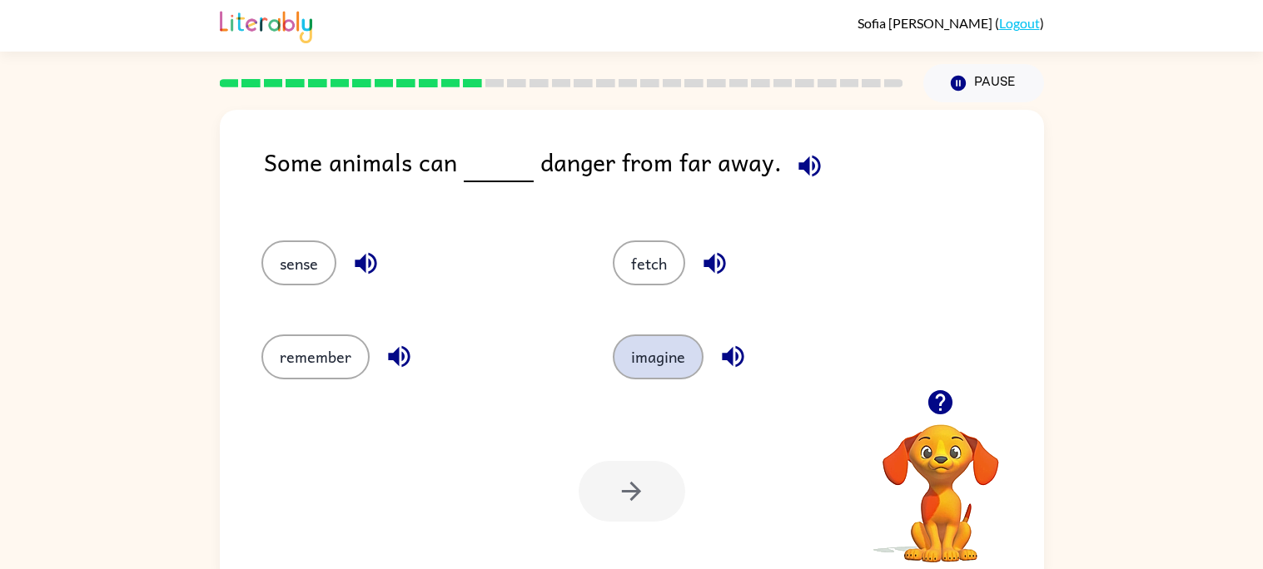
click at [637, 365] on button "imagine" at bounding box center [658, 357] width 91 height 45
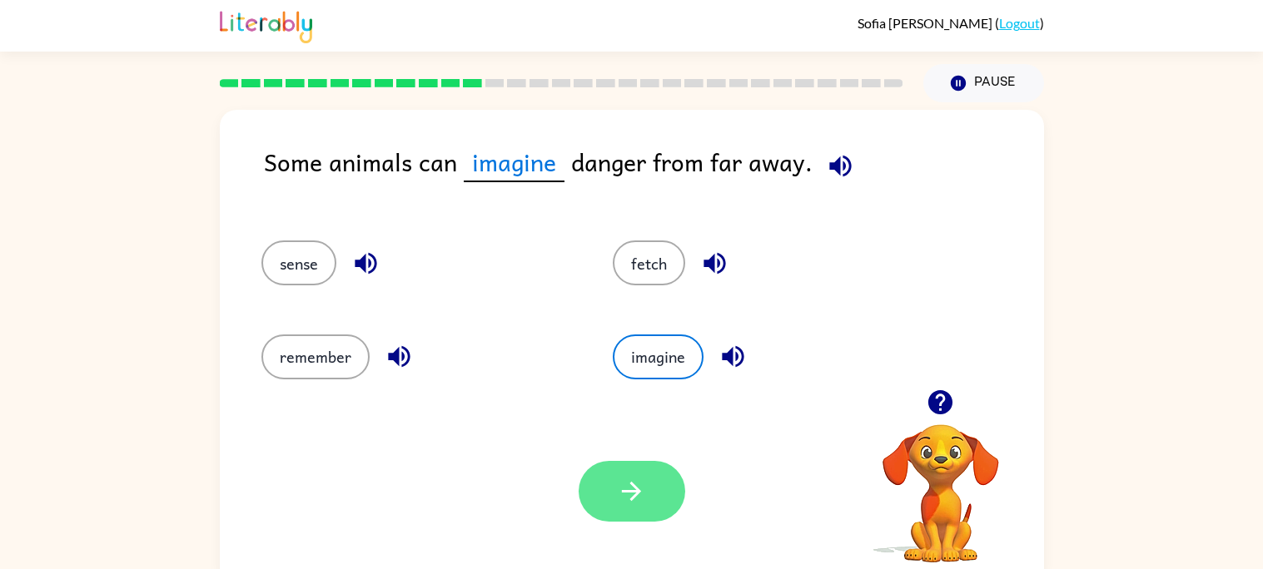
click at [647, 503] on button "button" at bounding box center [632, 491] width 107 height 61
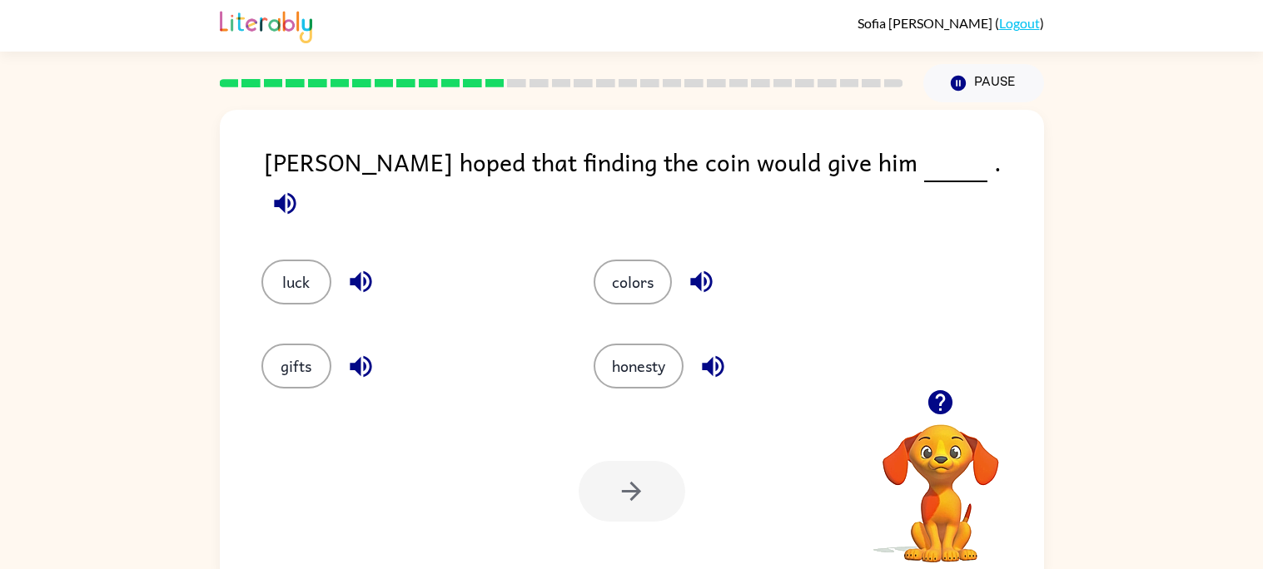
click at [300, 189] on icon "button" at bounding box center [285, 203] width 29 height 29
click at [271, 262] on button "luck" at bounding box center [296, 282] width 70 height 45
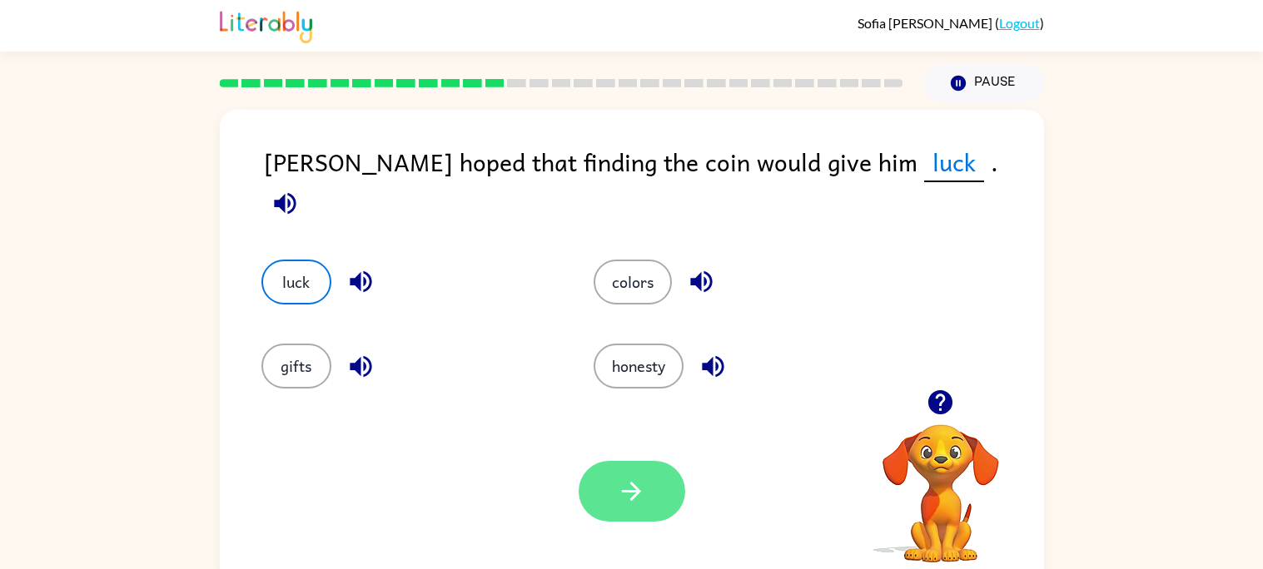
click at [634, 502] on icon "button" at bounding box center [631, 491] width 29 height 29
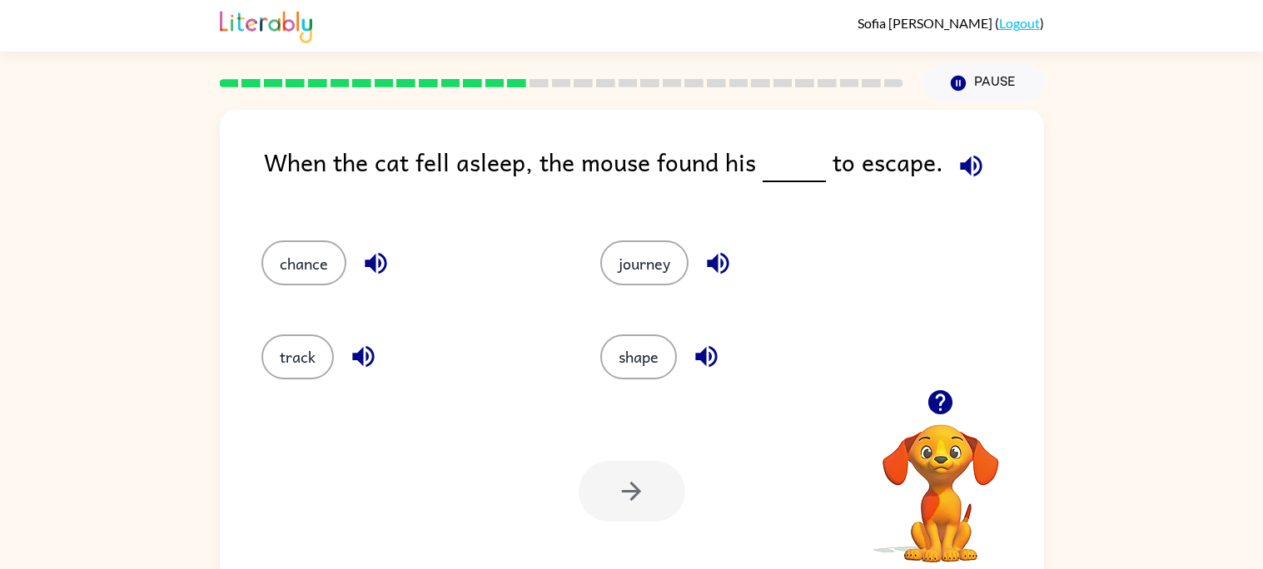
click at [961, 169] on icon "button" at bounding box center [971, 166] width 22 height 22
click at [320, 271] on button "chance" at bounding box center [303, 263] width 85 height 45
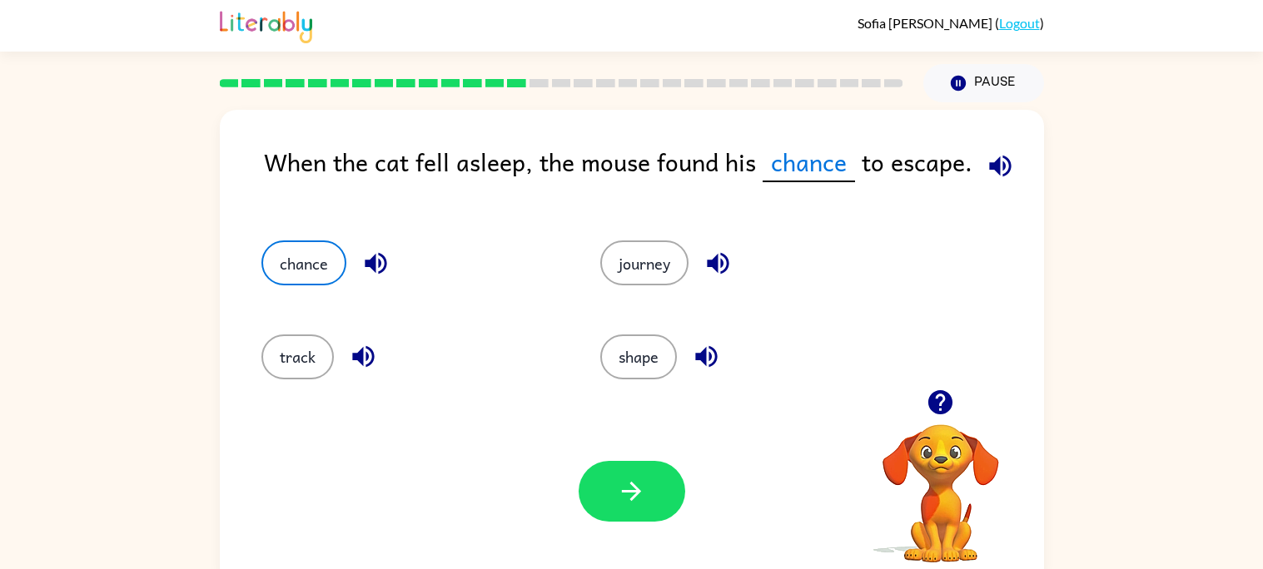
click at [385, 268] on icon "button" at bounding box center [375, 263] width 29 height 29
click at [576, 477] on div "Your browser must support playing .mp4 files to use Literably. Please try using…" at bounding box center [632, 491] width 824 height 187
click at [639, 498] on icon "button" at bounding box center [631, 491] width 29 height 29
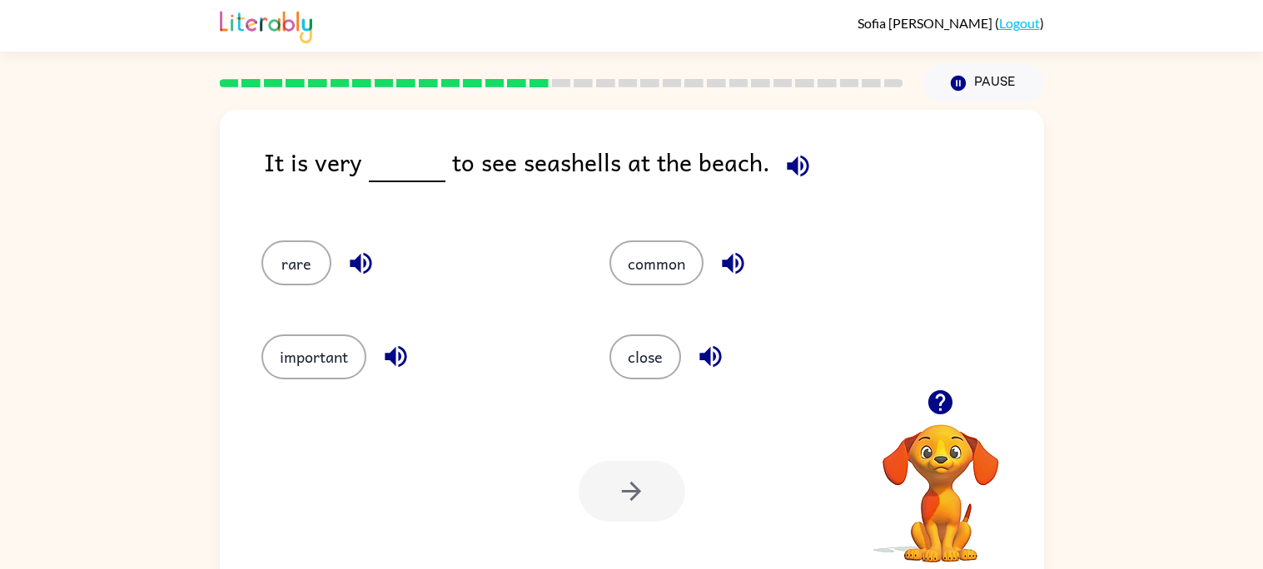
click at [793, 170] on icon "button" at bounding box center [797, 166] width 29 height 29
click at [672, 256] on button "common" at bounding box center [656, 263] width 94 height 45
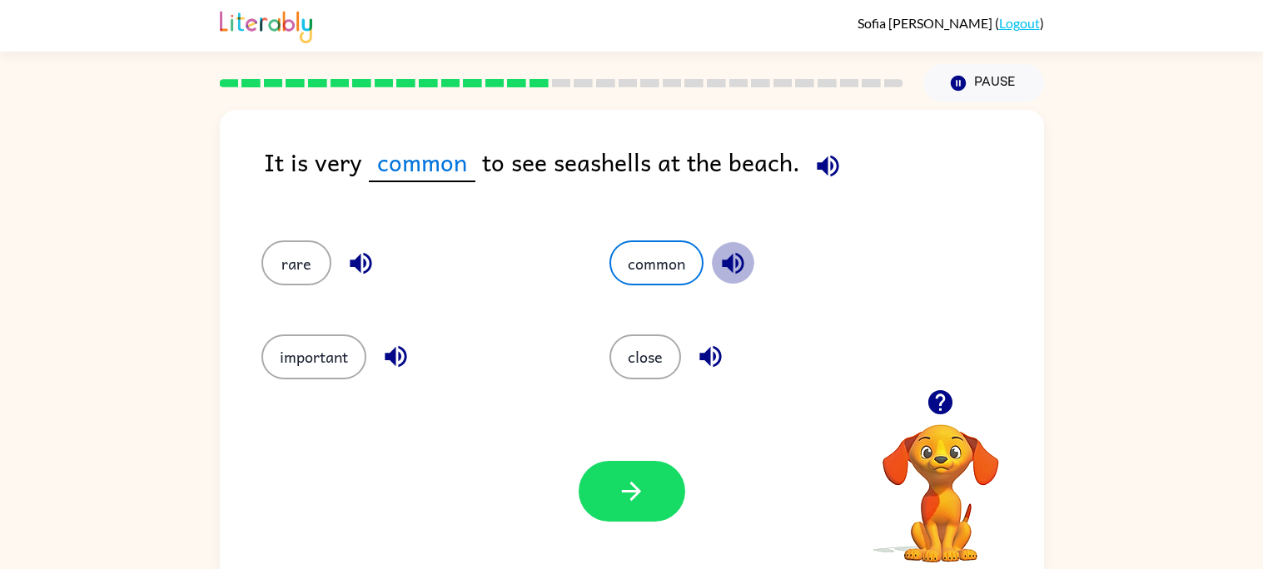
click at [733, 263] on icon "button" at bounding box center [733, 264] width 22 height 22
click at [369, 265] on icon "button" at bounding box center [361, 264] width 22 height 22
click at [360, 266] on icon "button" at bounding box center [360, 263] width 29 height 29
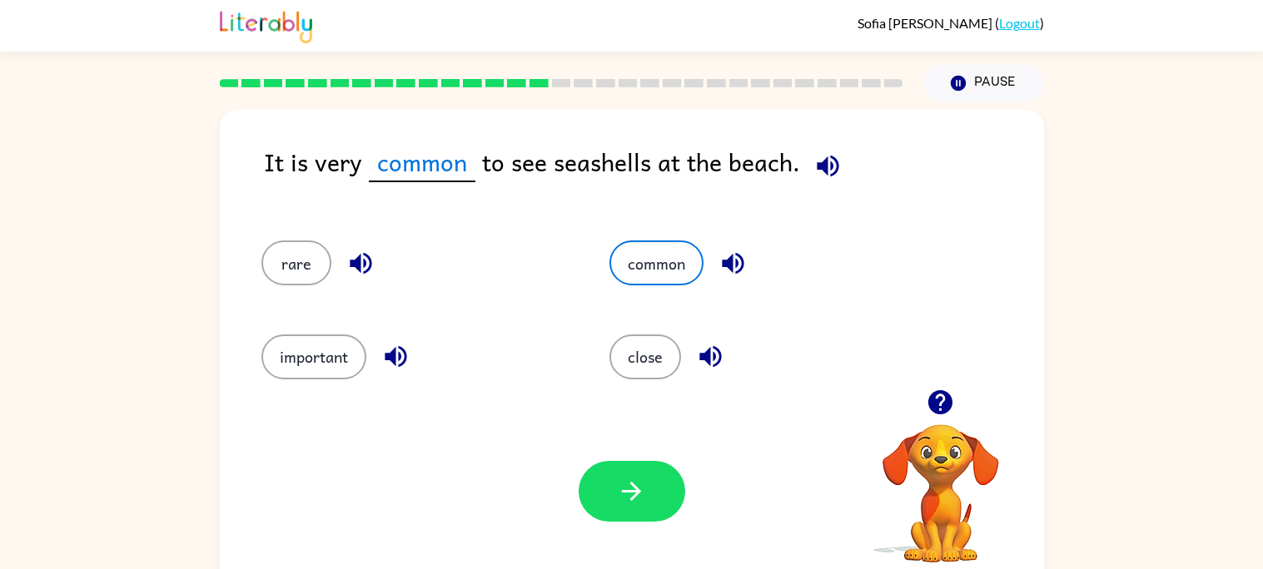
click at [360, 266] on icon "button" at bounding box center [360, 263] width 29 height 29
click at [349, 261] on icon "button" at bounding box center [360, 263] width 29 height 29
click at [390, 363] on icon "button" at bounding box center [395, 356] width 29 height 29
click at [725, 268] on icon "button" at bounding box center [733, 264] width 22 height 22
click at [696, 360] on icon "button" at bounding box center [710, 356] width 29 height 29
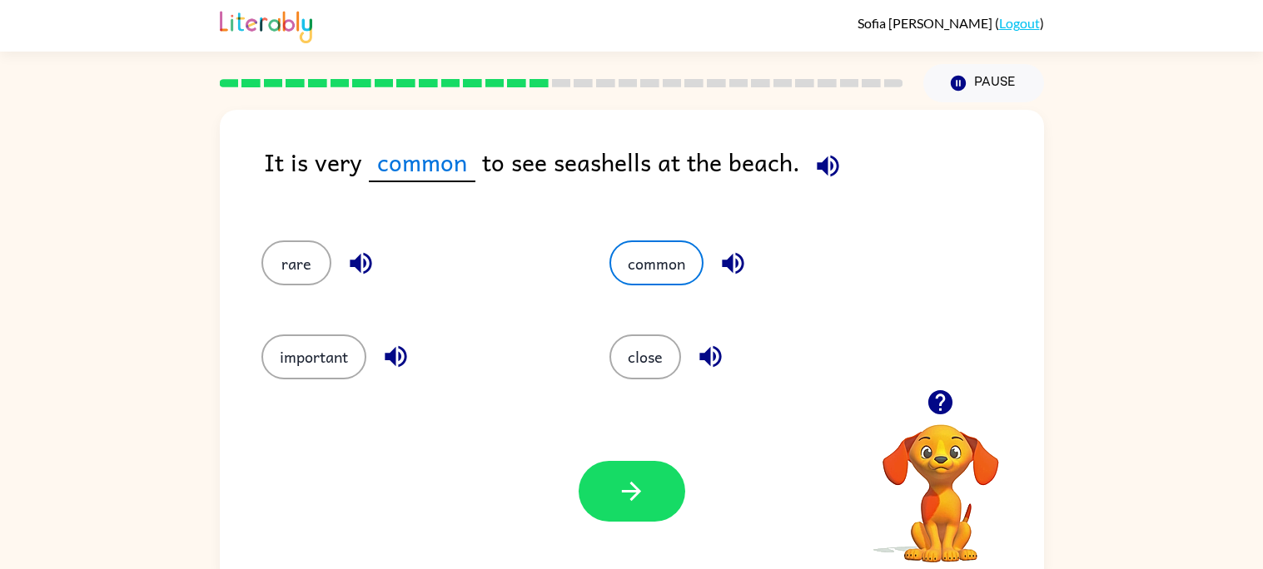
click at [691, 360] on button "button" at bounding box center [710, 357] width 42 height 42
click at [646, 288] on div "common" at bounding box center [752, 255] width 349 height 93
click at [603, 464] on button "button" at bounding box center [632, 491] width 107 height 61
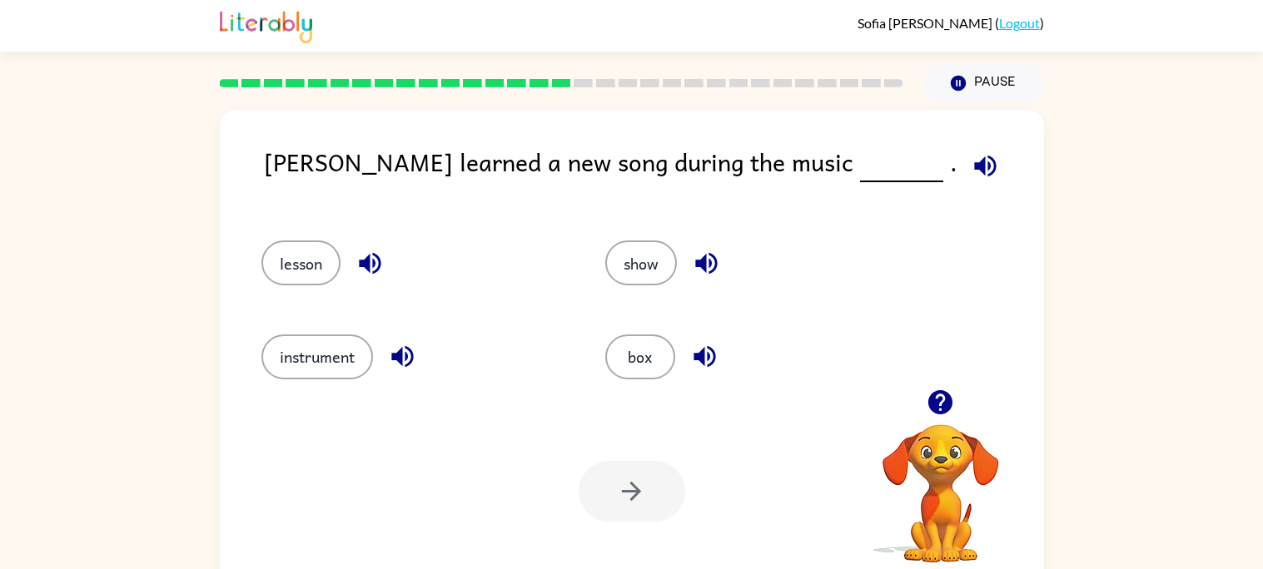
click at [971, 158] on icon "button" at bounding box center [985, 166] width 29 height 29
click at [366, 261] on icon "button" at bounding box center [370, 264] width 22 height 22
click at [971, 171] on icon "button" at bounding box center [985, 166] width 29 height 29
click at [364, 264] on icon "button" at bounding box center [370, 264] width 22 height 22
click at [639, 278] on button "show" at bounding box center [641, 263] width 72 height 45
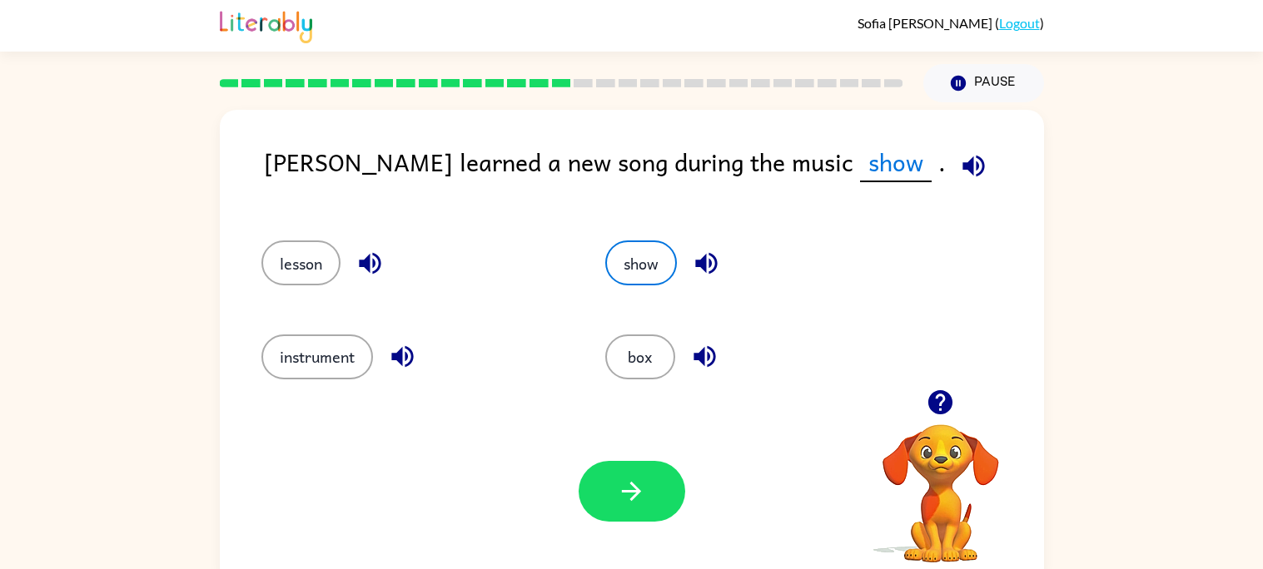
click at [959, 172] on icon "button" at bounding box center [973, 166] width 29 height 29
click at [703, 270] on icon "button" at bounding box center [706, 264] width 22 height 22
click at [620, 495] on icon "button" at bounding box center [631, 491] width 29 height 29
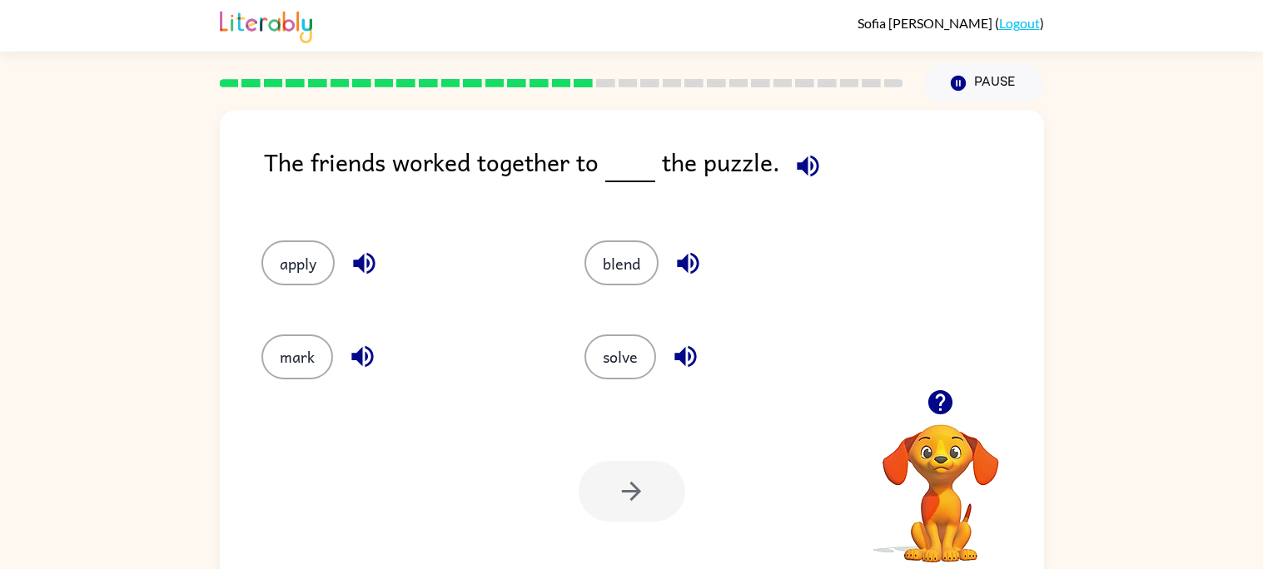
click at [805, 172] on icon "button" at bounding box center [807, 166] width 29 height 29
click at [629, 342] on button "solve" at bounding box center [620, 357] width 72 height 45
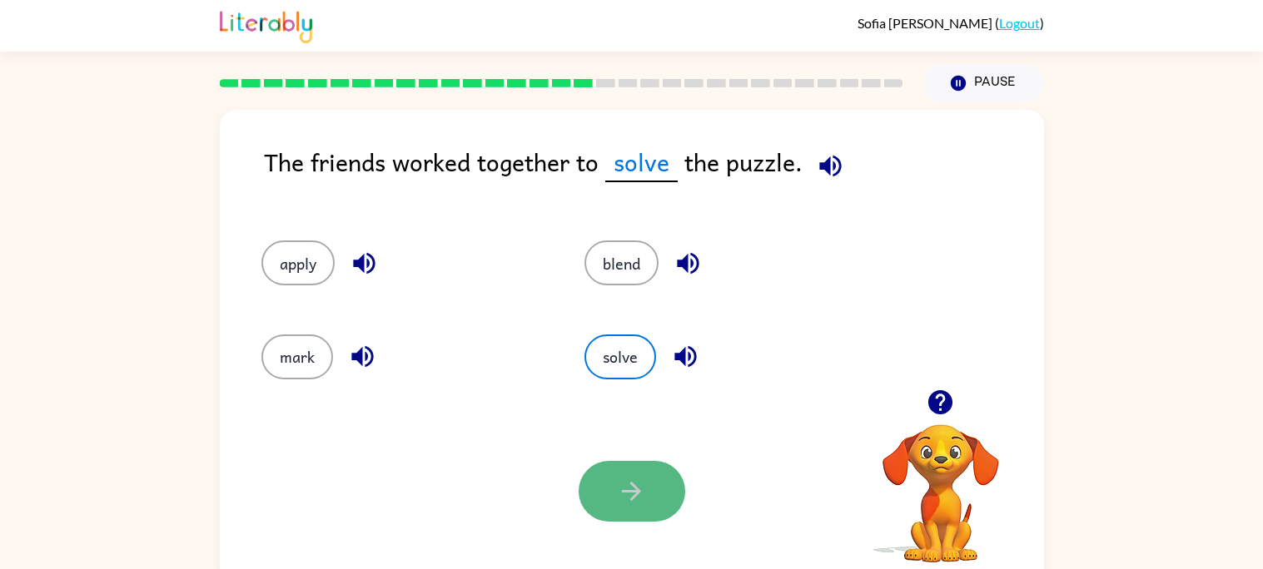
click at [634, 468] on button "button" at bounding box center [632, 491] width 107 height 61
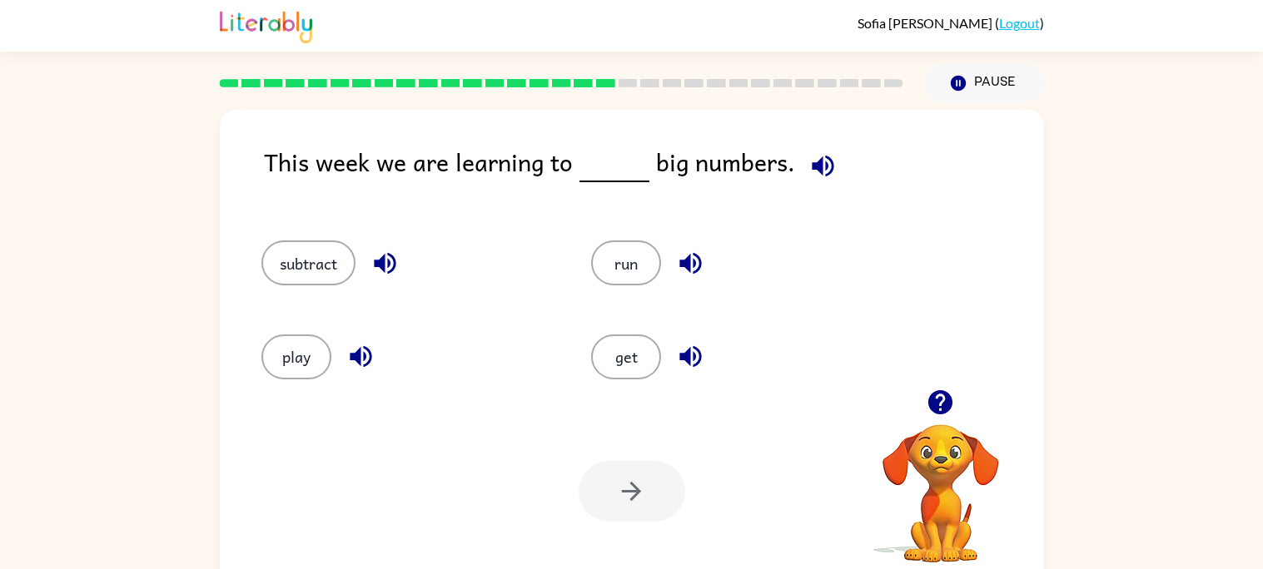
click at [823, 177] on icon "button" at bounding box center [822, 166] width 29 height 29
click at [317, 269] on button "subtract" at bounding box center [308, 263] width 94 height 45
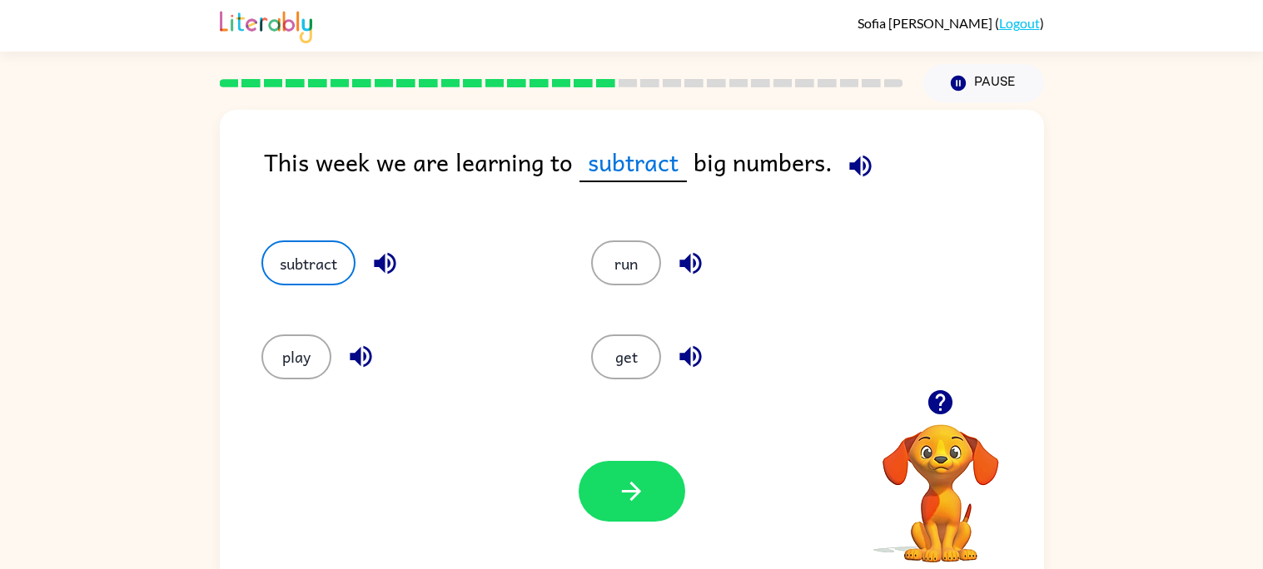
click at [355, 263] on div "subtract" at bounding box center [407, 263] width 292 height 45
click at [377, 271] on icon "button" at bounding box center [384, 263] width 29 height 29
click at [631, 475] on button "button" at bounding box center [632, 491] width 107 height 61
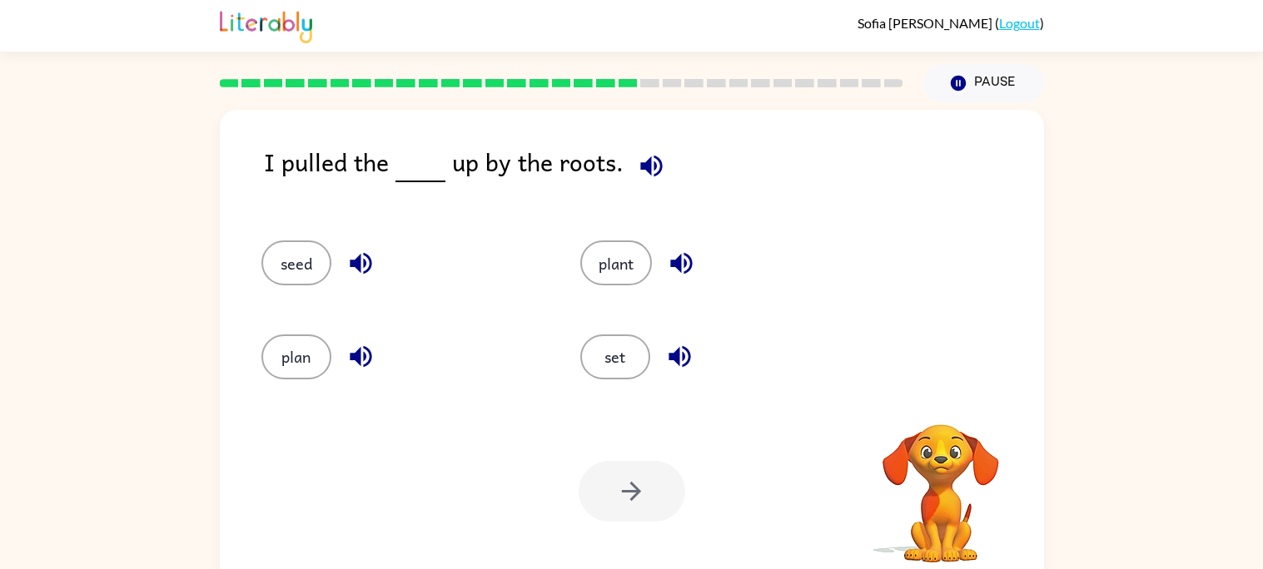
click at [651, 170] on icon "button" at bounding box center [651, 166] width 29 height 29
click at [357, 342] on icon "button" at bounding box center [360, 356] width 29 height 29
click at [356, 363] on icon "button" at bounding box center [360, 356] width 29 height 29
click at [660, 268] on button "button" at bounding box center [681, 263] width 42 height 42
click at [624, 280] on button "plant" at bounding box center [616, 263] width 72 height 45
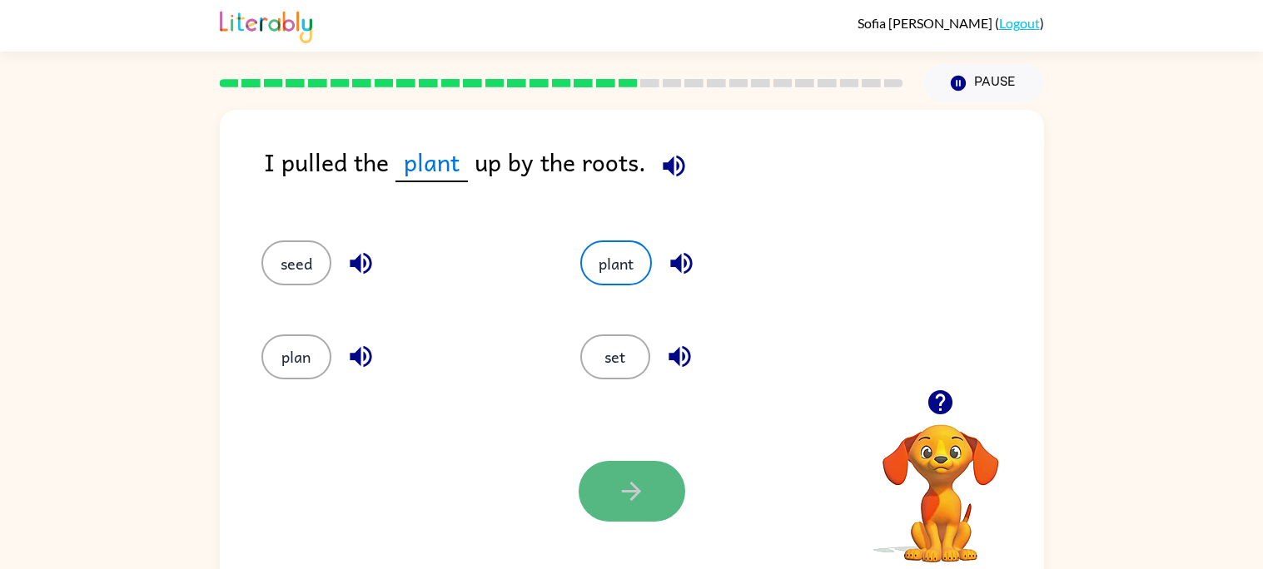
click at [620, 493] on icon "button" at bounding box center [631, 491] width 29 height 29
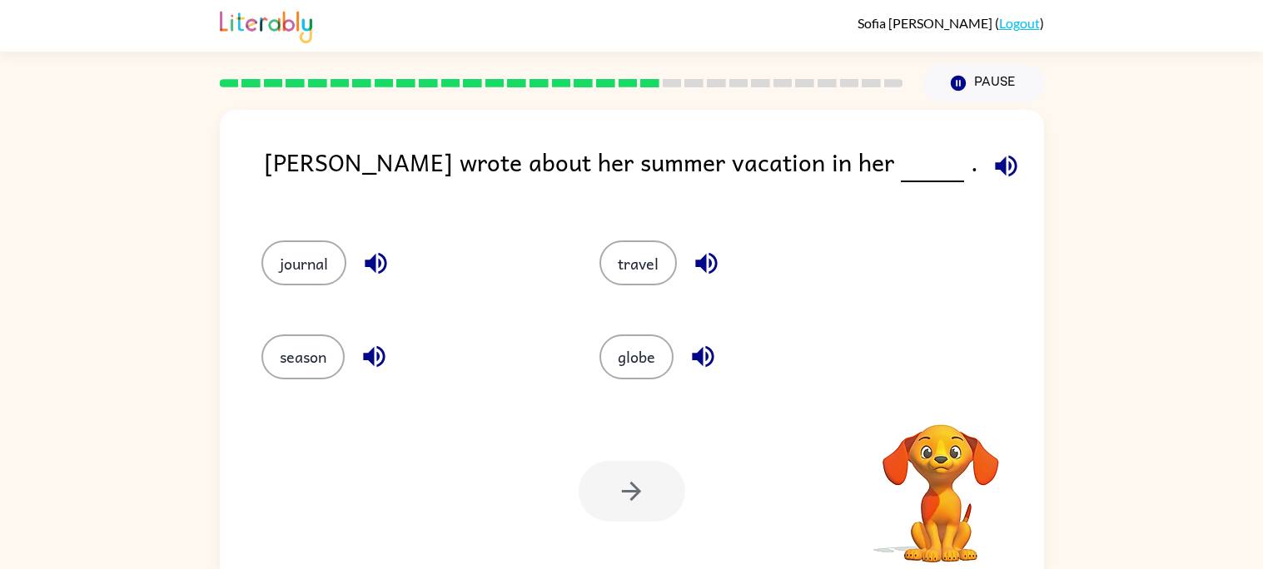
click at [992, 168] on icon "button" at bounding box center [1006, 166] width 29 height 29
click at [995, 167] on icon "button" at bounding box center [1006, 166] width 22 height 22
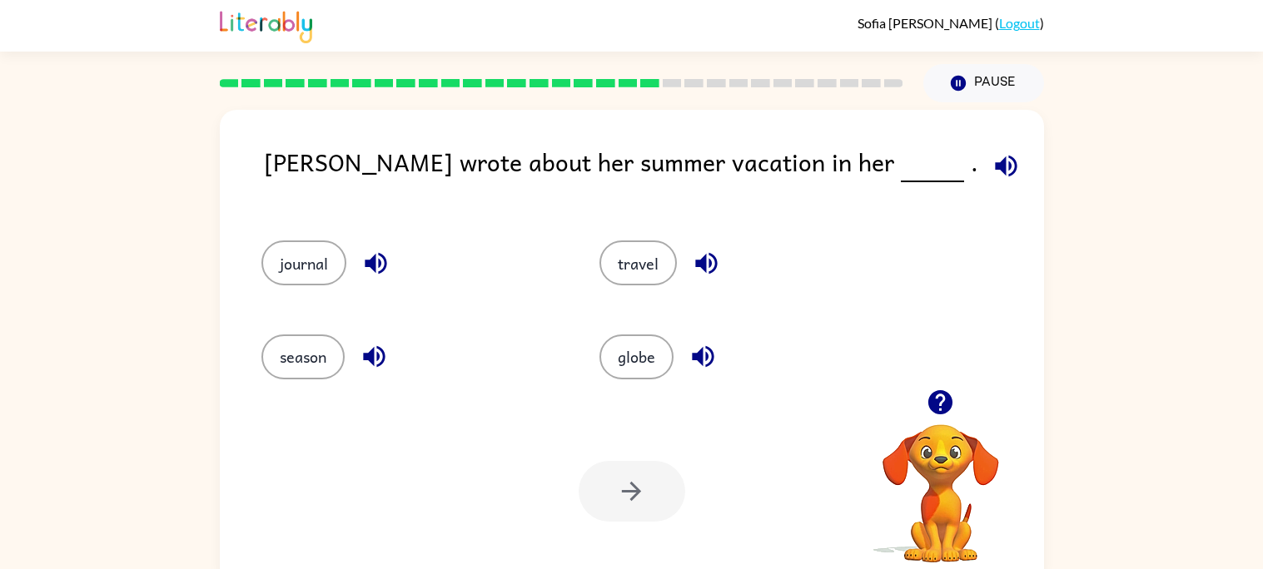
click at [995, 167] on icon "button" at bounding box center [1006, 166] width 22 height 22
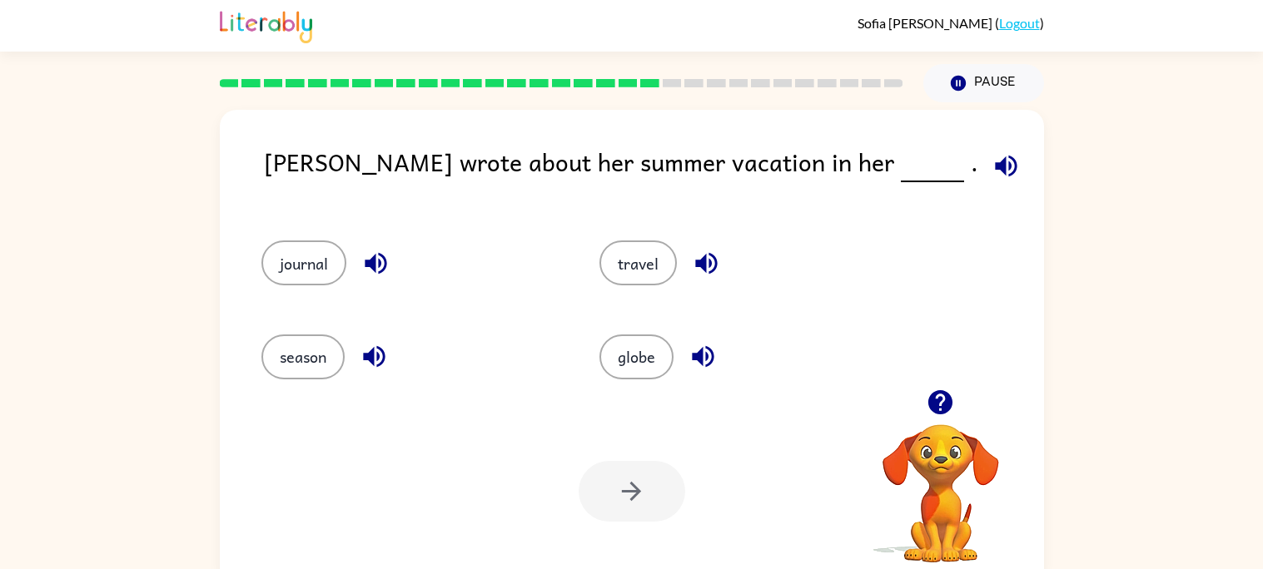
click at [995, 167] on icon "button" at bounding box center [1006, 166] width 22 height 22
click at [685, 266] on button "button" at bounding box center [706, 263] width 42 height 42
click at [629, 269] on button "travel" at bounding box center [637, 263] width 77 height 45
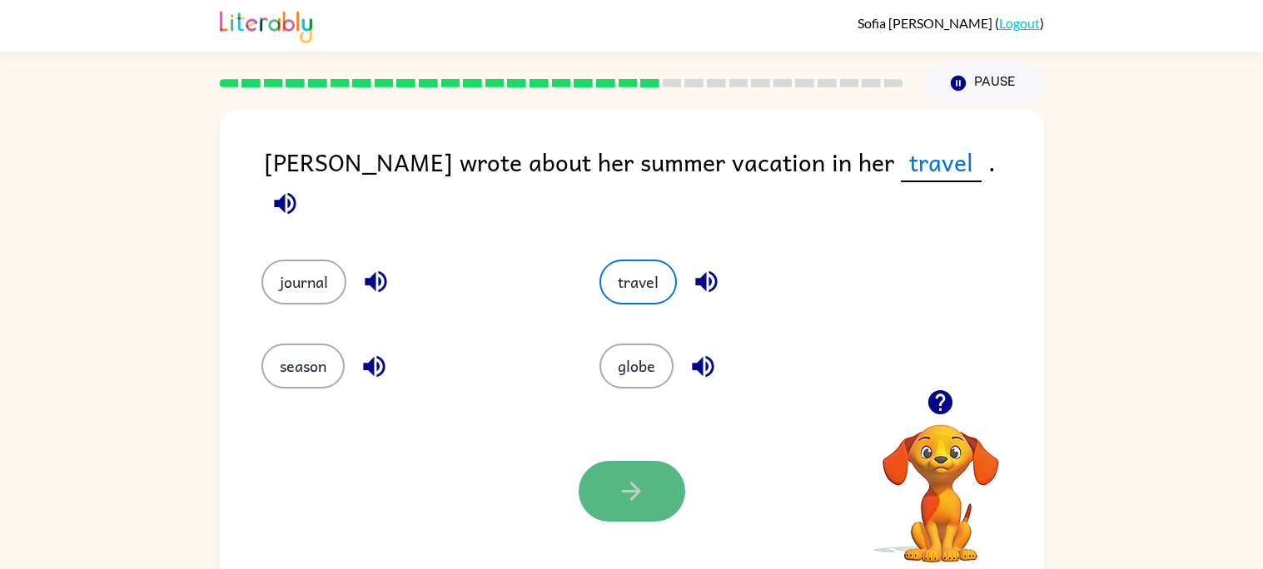
click at [627, 462] on button "button" at bounding box center [632, 491] width 107 height 61
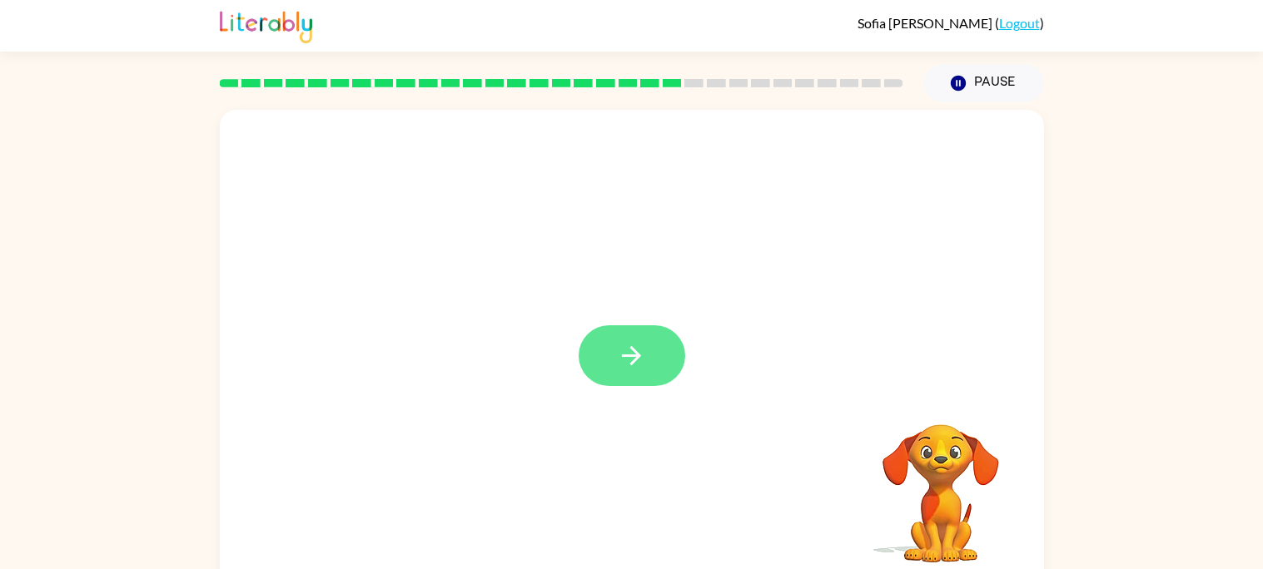
click at [624, 360] on icon "button" at bounding box center [631, 355] width 29 height 29
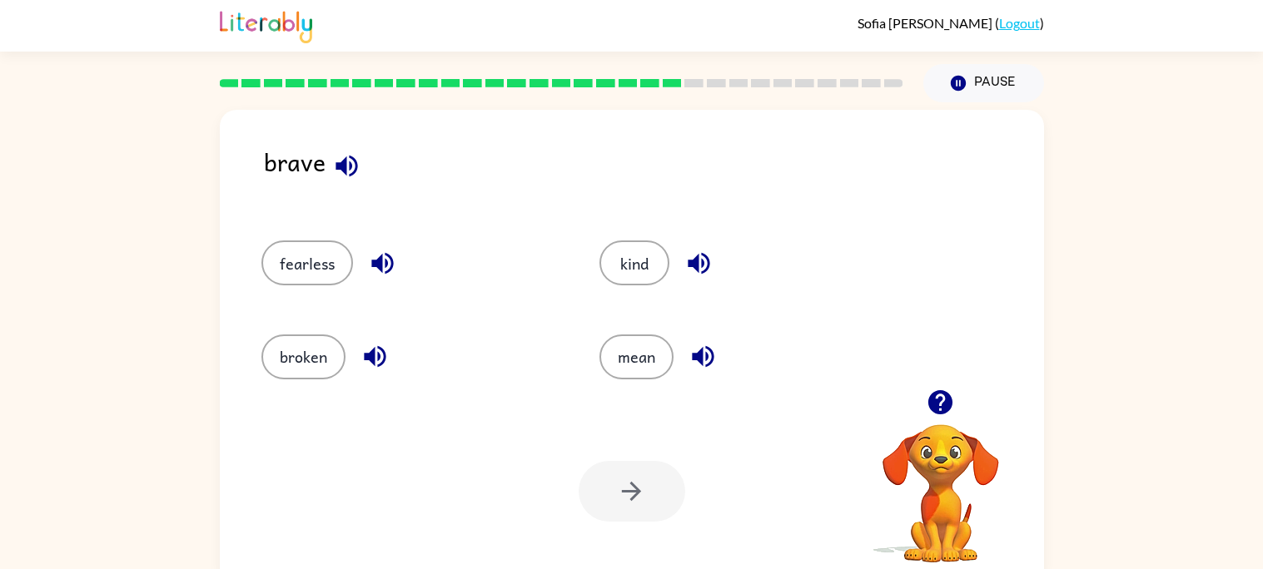
click at [336, 176] on icon "button" at bounding box center [346, 166] width 29 height 29
click at [385, 266] on icon "button" at bounding box center [382, 263] width 29 height 29
click at [366, 362] on icon "button" at bounding box center [374, 356] width 29 height 29
click at [718, 259] on div "kind" at bounding box center [749, 263] width 300 height 45
click at [693, 271] on icon "button" at bounding box center [698, 263] width 29 height 29
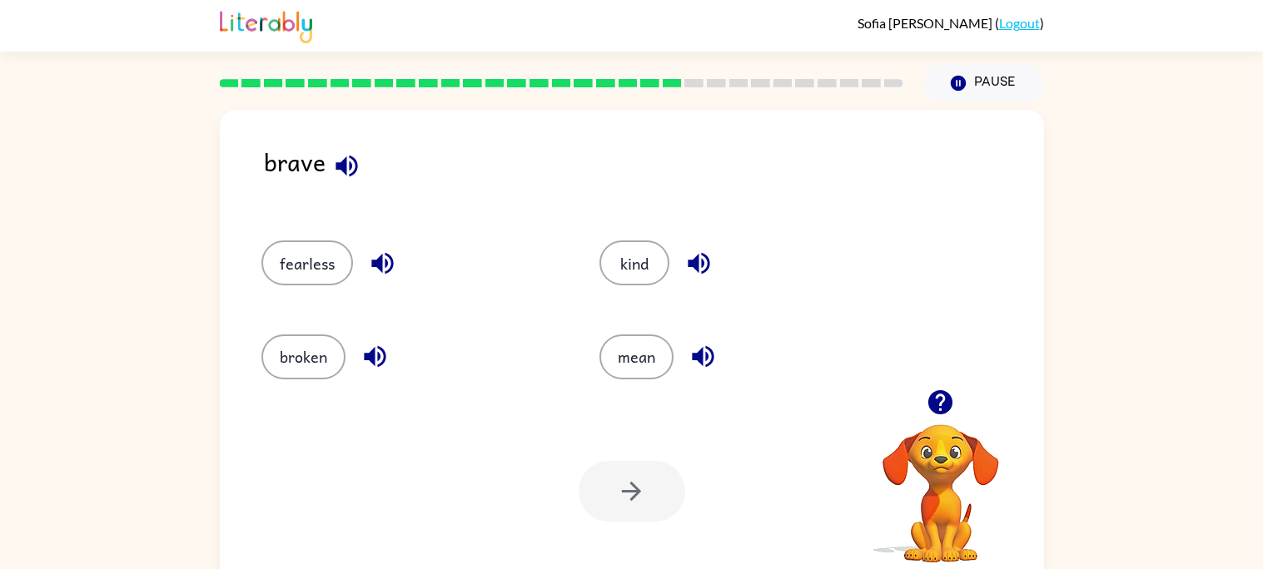
click at [690, 373] on button "button" at bounding box center [703, 357] width 42 height 42
click at [694, 360] on icon "button" at bounding box center [703, 357] width 22 height 22
click at [629, 275] on button "kind" at bounding box center [634, 263] width 70 height 45
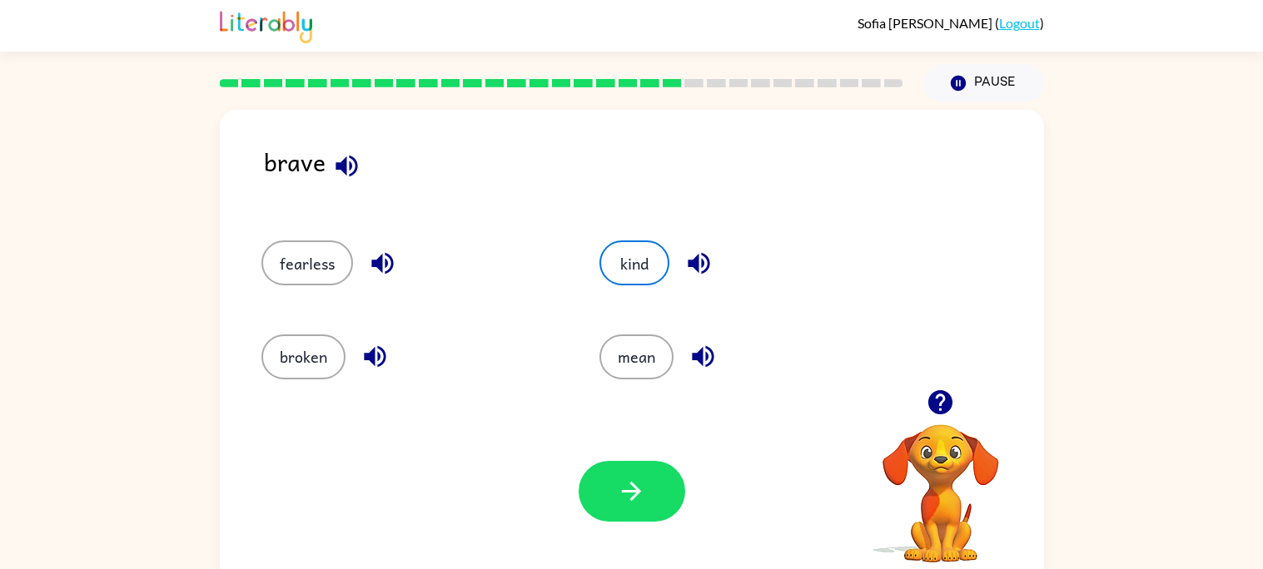
click at [935, 398] on icon "button" at bounding box center [940, 402] width 29 height 29
click at [639, 504] on icon "button" at bounding box center [631, 491] width 29 height 29
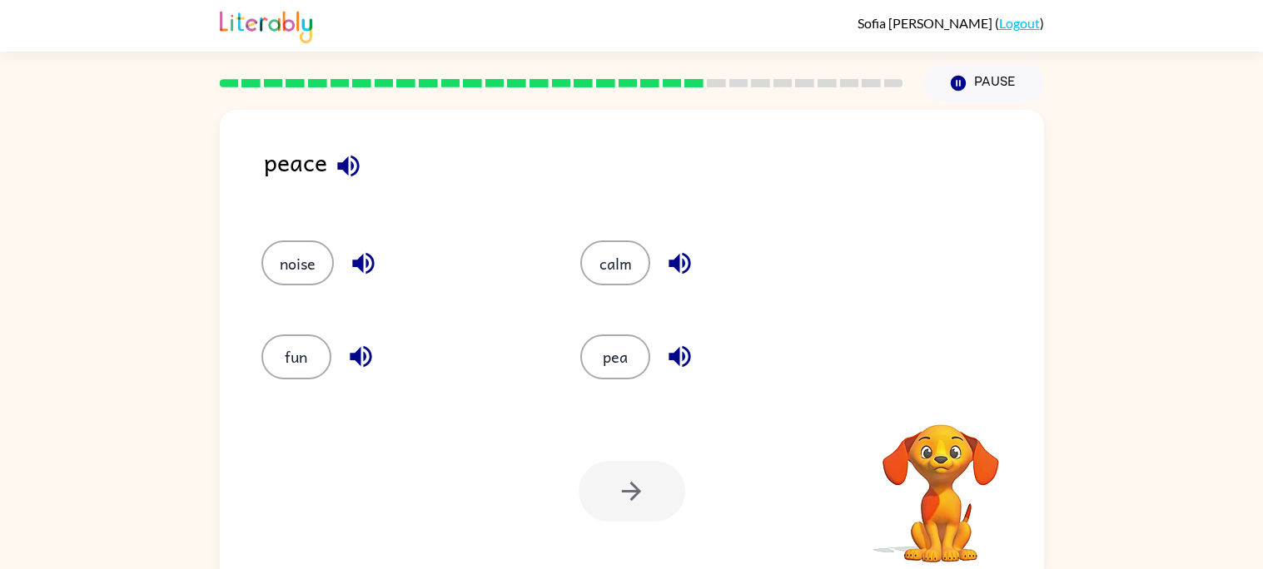
click at [341, 165] on icon "button" at bounding box center [348, 166] width 22 height 22
click at [355, 276] on icon "button" at bounding box center [363, 263] width 29 height 29
click at [355, 380] on div "fun" at bounding box center [390, 349] width 320 height 93
click at [620, 267] on button "calm" at bounding box center [615, 263] width 70 height 45
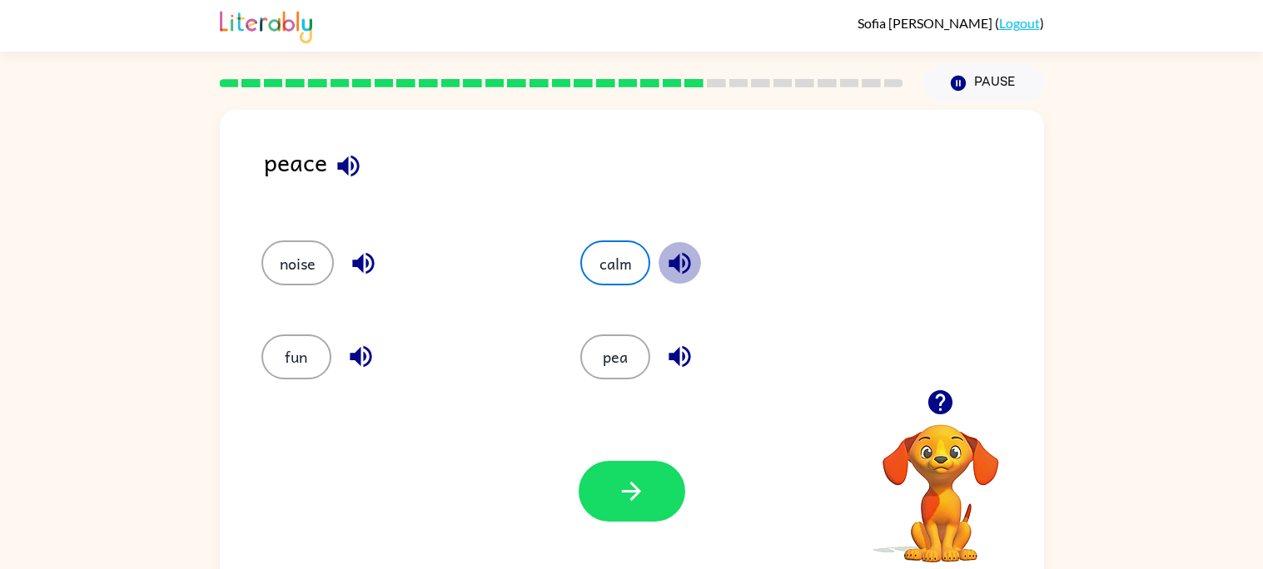
click at [678, 263] on icon "button" at bounding box center [680, 264] width 22 height 22
click at [640, 498] on icon "button" at bounding box center [631, 491] width 29 height 29
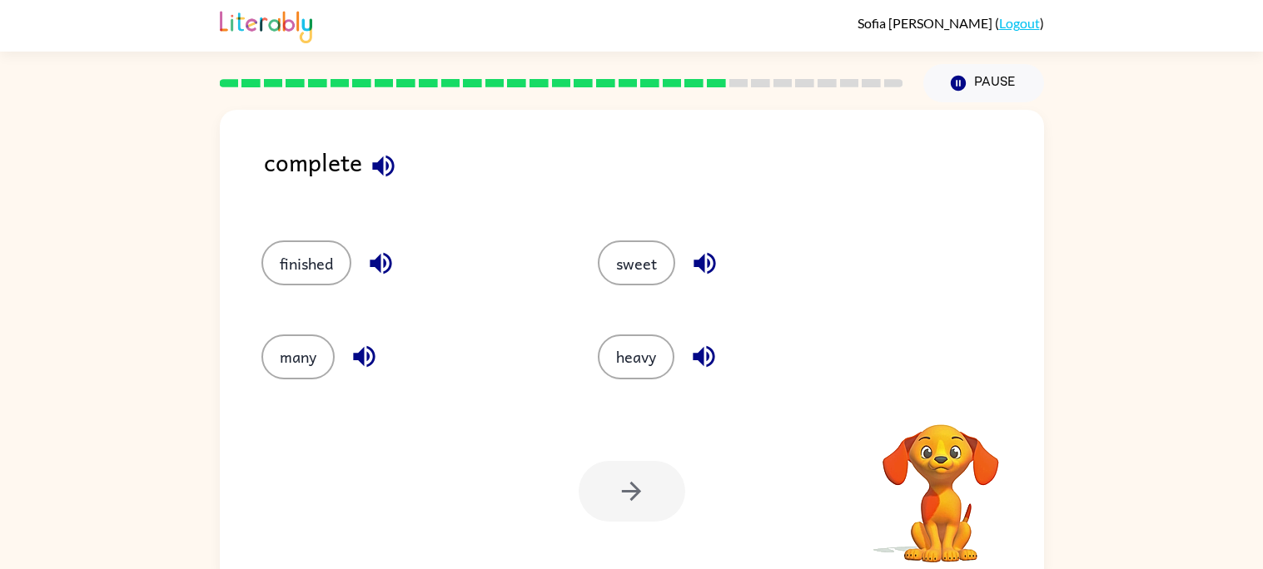
click at [381, 170] on icon "button" at bounding box center [383, 166] width 22 height 22
click at [362, 265] on button "button" at bounding box center [381, 263] width 42 height 42
click at [366, 269] on icon "button" at bounding box center [380, 263] width 29 height 29
click at [340, 271] on button "finished" at bounding box center [306, 263] width 90 height 45
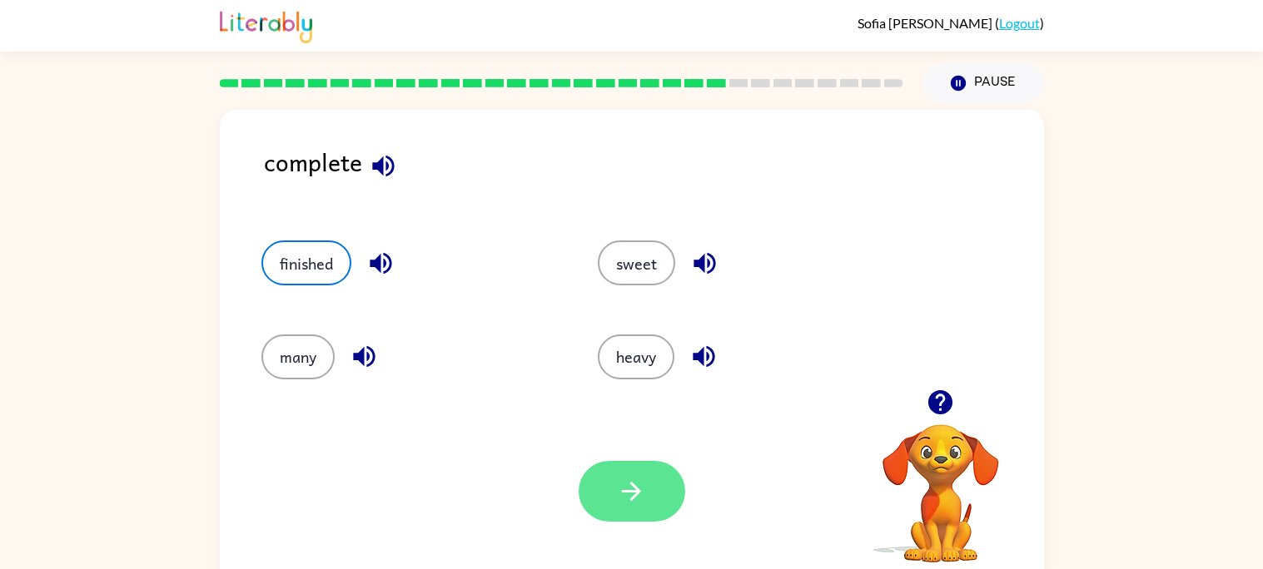
click at [656, 505] on button "button" at bounding box center [632, 491] width 107 height 61
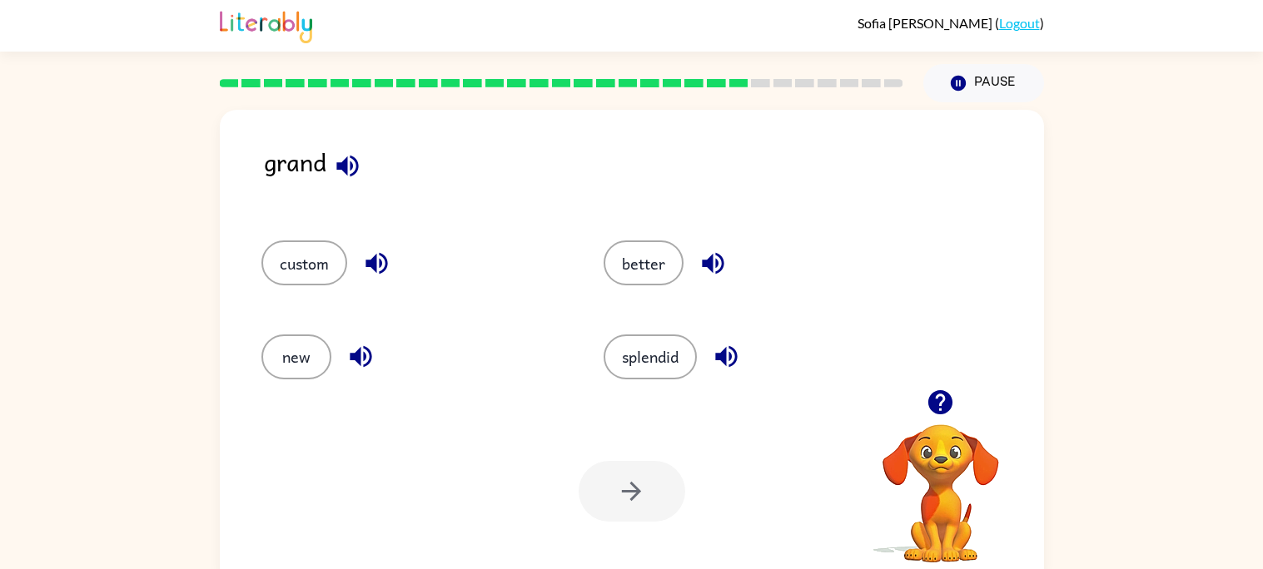
click at [345, 167] on icon "button" at bounding box center [347, 166] width 22 height 22
click at [374, 281] on button "button" at bounding box center [377, 263] width 42 height 42
click at [364, 370] on icon "button" at bounding box center [360, 356] width 29 height 29
click at [351, 331] on div "new" at bounding box center [401, 349] width 343 height 93
click at [287, 365] on button "new" at bounding box center [296, 357] width 70 height 45
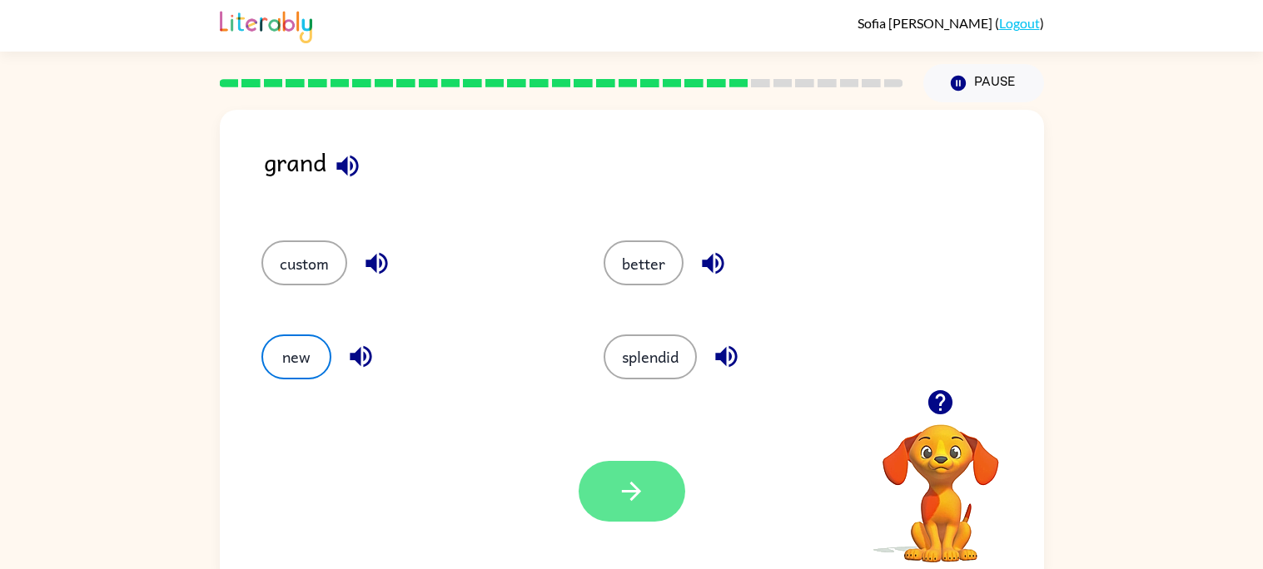
click at [619, 510] on button "button" at bounding box center [632, 491] width 107 height 61
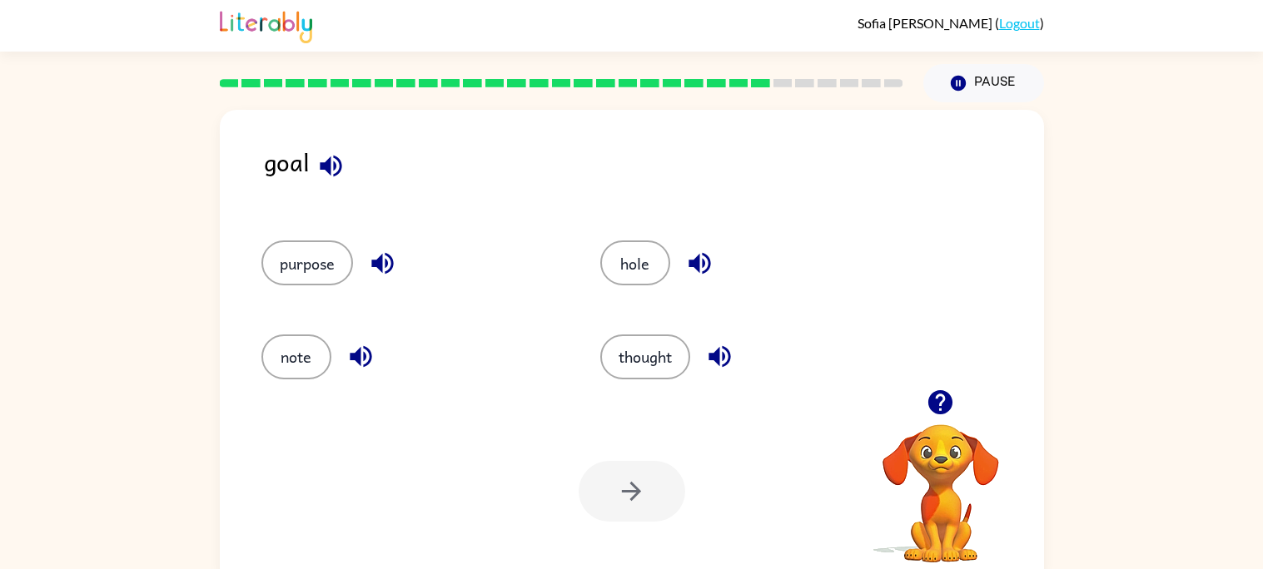
click at [316, 153] on icon "button" at bounding box center [330, 166] width 29 height 29
click at [373, 256] on icon "button" at bounding box center [382, 263] width 29 height 29
click at [369, 359] on icon "button" at bounding box center [361, 357] width 22 height 22
click at [698, 261] on icon "button" at bounding box center [700, 264] width 22 height 22
click at [717, 356] on icon "button" at bounding box center [720, 357] width 22 height 22
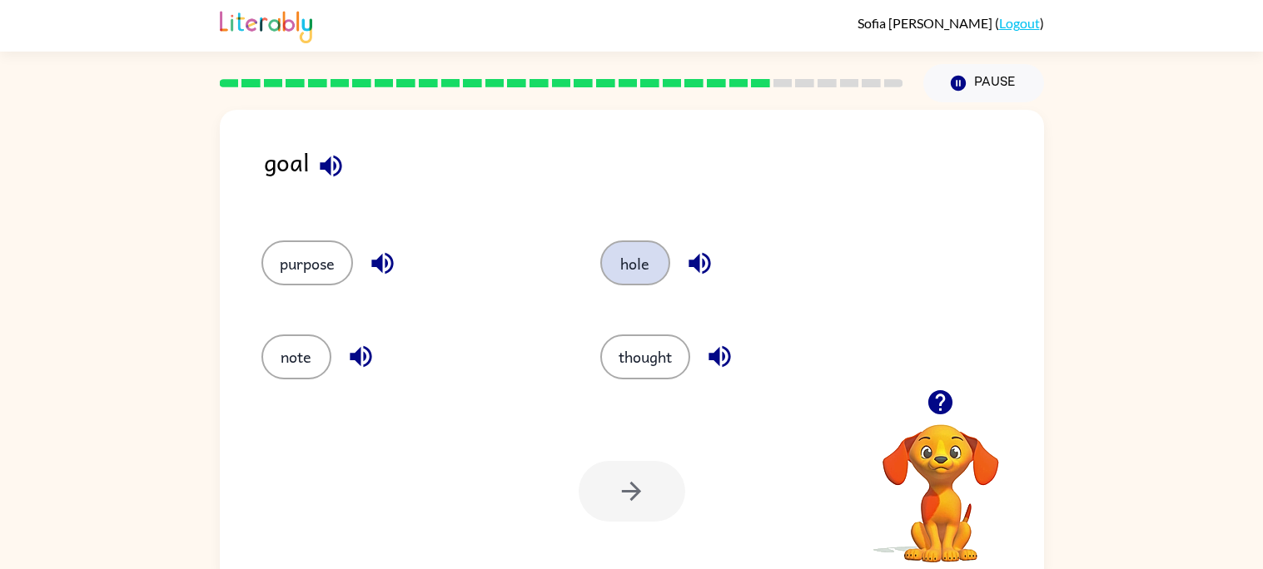
click at [623, 271] on button "hole" at bounding box center [635, 263] width 70 height 45
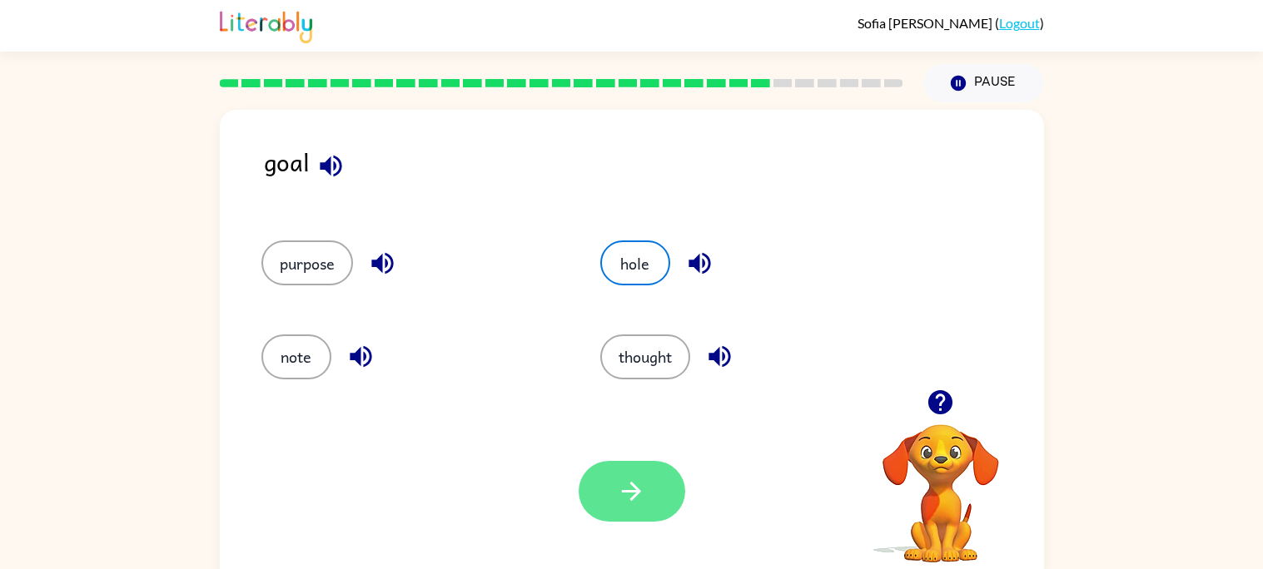
click at [647, 483] on button "button" at bounding box center [632, 491] width 107 height 61
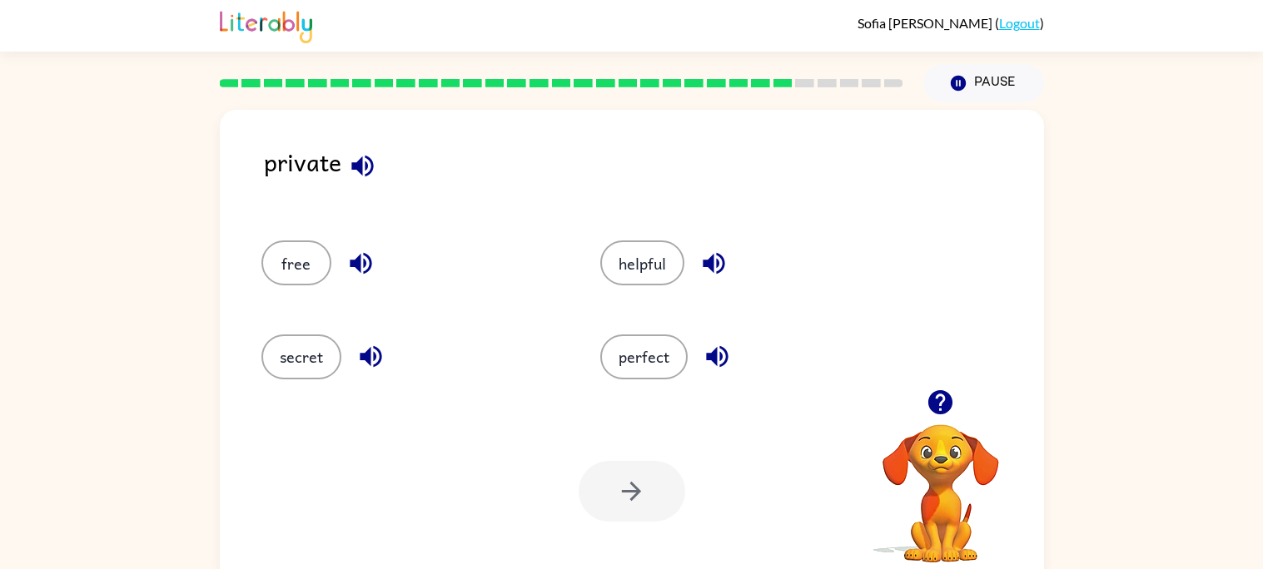
click at [337, 247] on div "free" at bounding box center [411, 263] width 301 height 45
click at [350, 170] on icon "button" at bounding box center [362, 166] width 29 height 29
click at [303, 275] on button "free" at bounding box center [296, 263] width 70 height 45
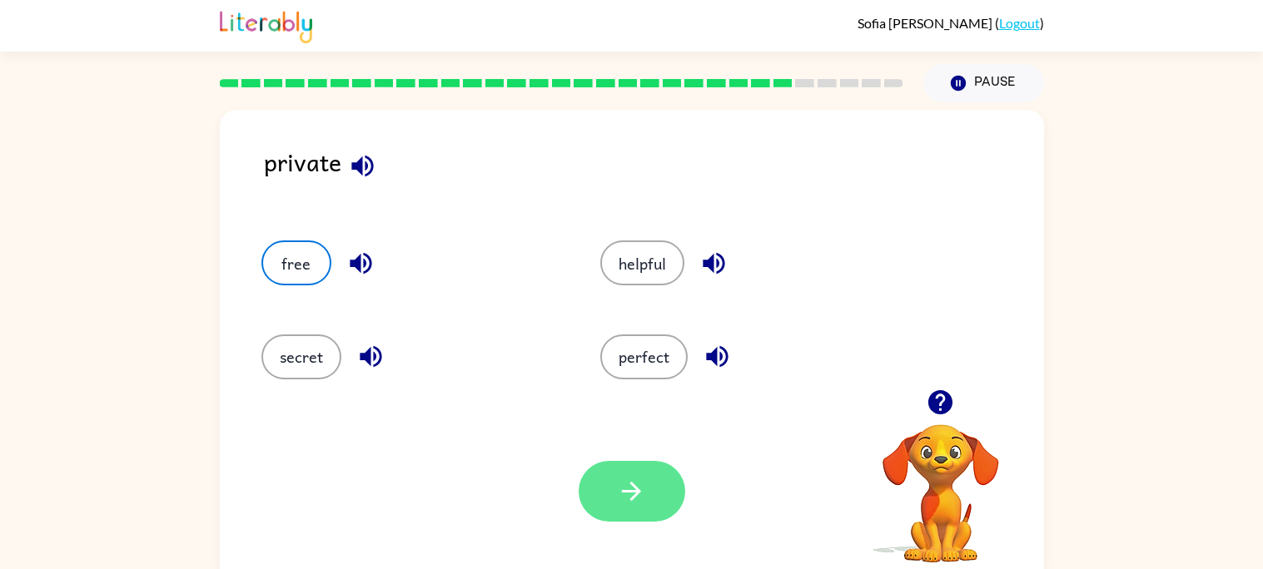
click at [628, 485] on icon "button" at bounding box center [631, 491] width 29 height 29
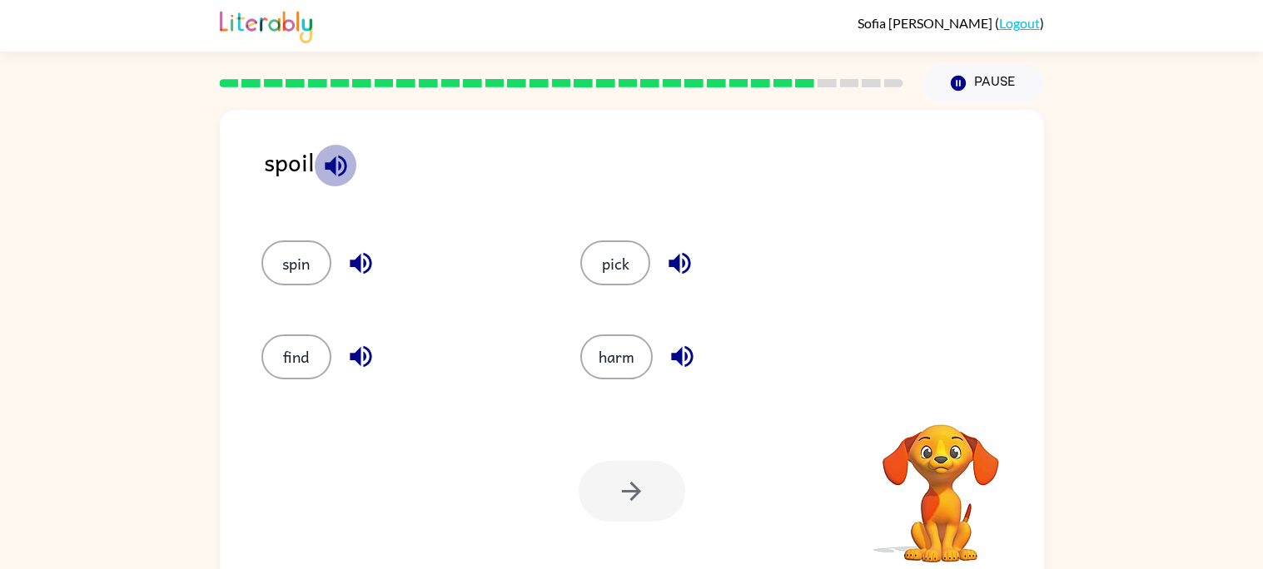
click at [330, 171] on icon "button" at bounding box center [335, 166] width 29 height 29
click at [671, 261] on icon "button" at bounding box center [680, 264] width 22 height 22
click at [604, 259] on button "pick" at bounding box center [615, 263] width 70 height 45
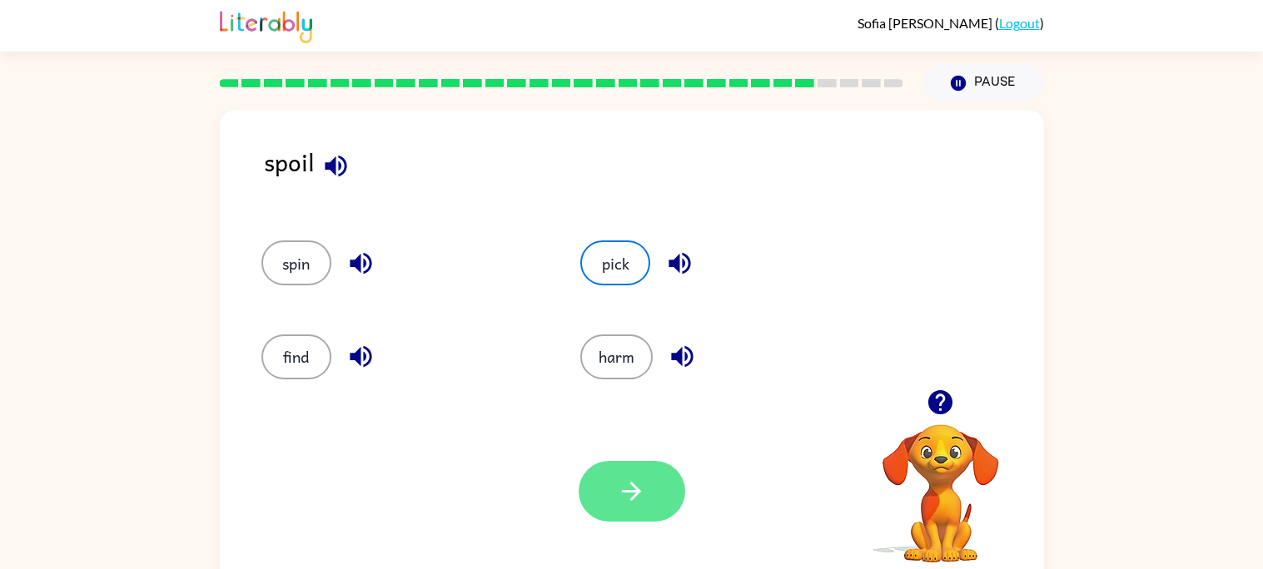
click at [609, 490] on button "button" at bounding box center [632, 491] width 107 height 61
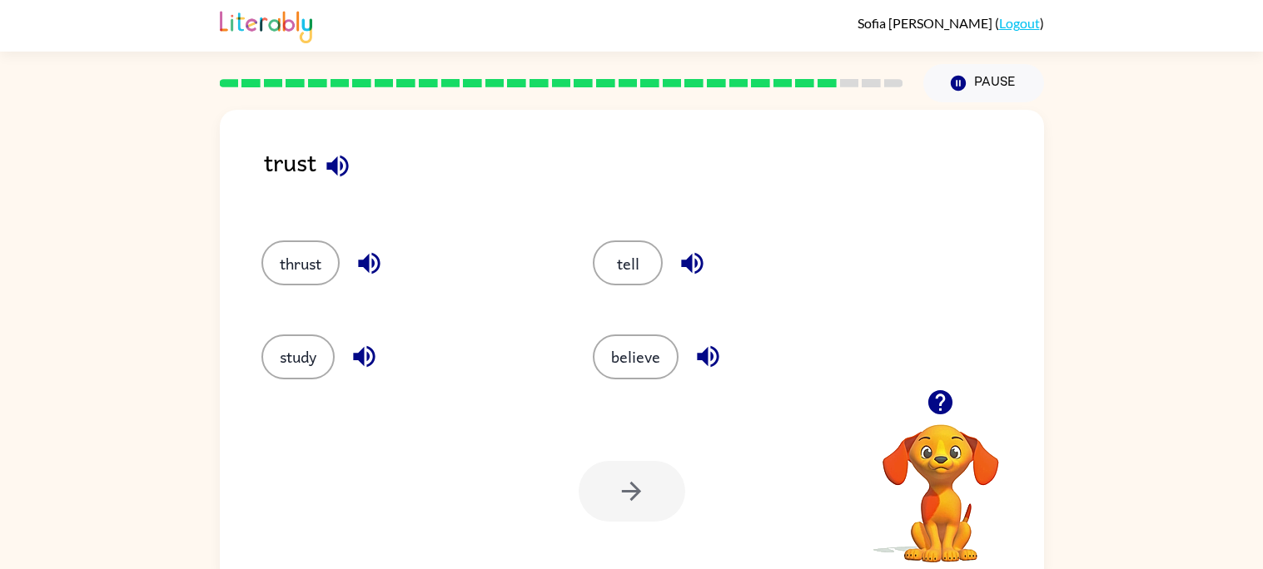
click at [331, 174] on icon "button" at bounding box center [337, 166] width 29 height 29
click at [308, 261] on button "thrust" at bounding box center [300, 263] width 78 height 45
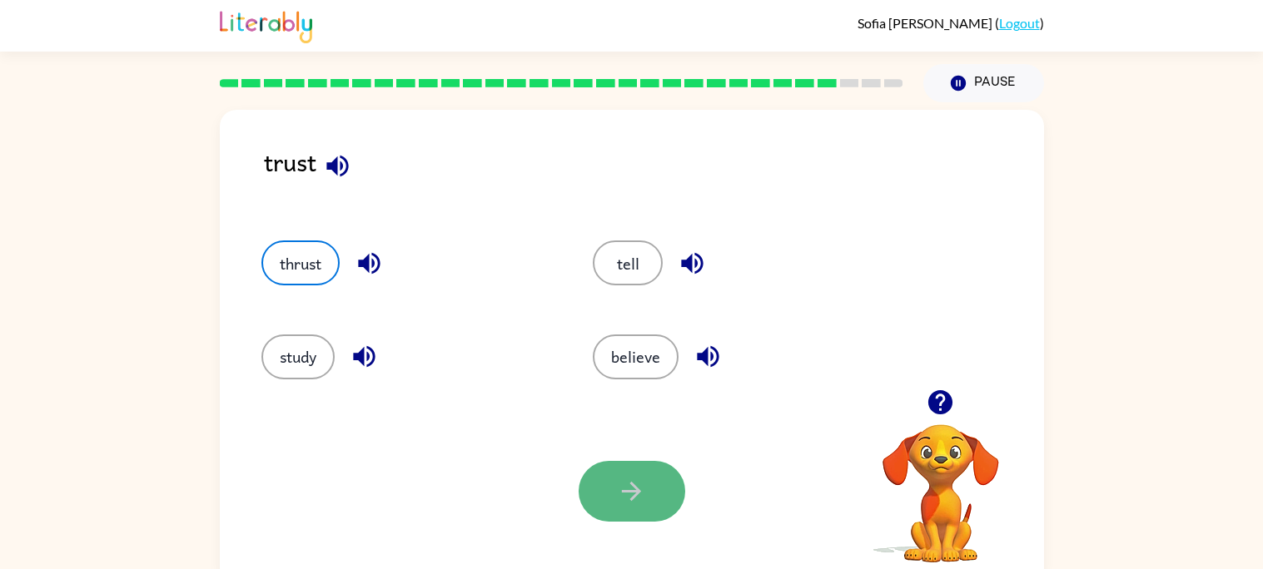
click at [652, 490] on button "button" at bounding box center [632, 491] width 107 height 61
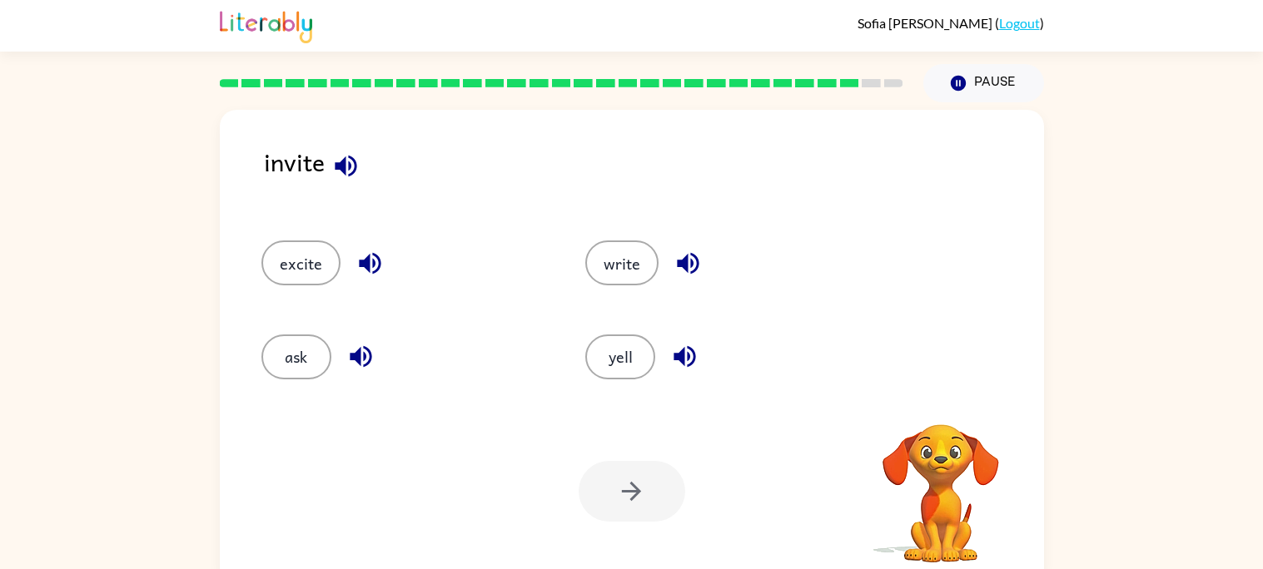
click at [341, 179] on icon "button" at bounding box center [345, 166] width 29 height 29
click at [351, 363] on icon "button" at bounding box center [360, 356] width 29 height 29
click at [311, 360] on button "ask" at bounding box center [296, 357] width 70 height 45
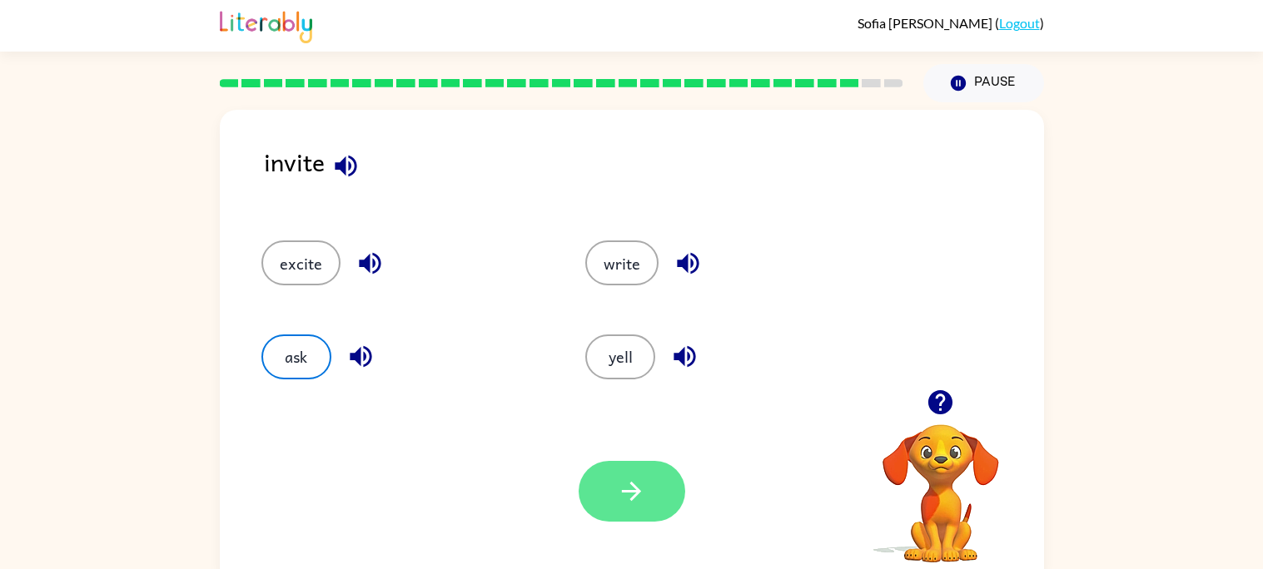
click at [673, 493] on button "button" at bounding box center [632, 491] width 107 height 61
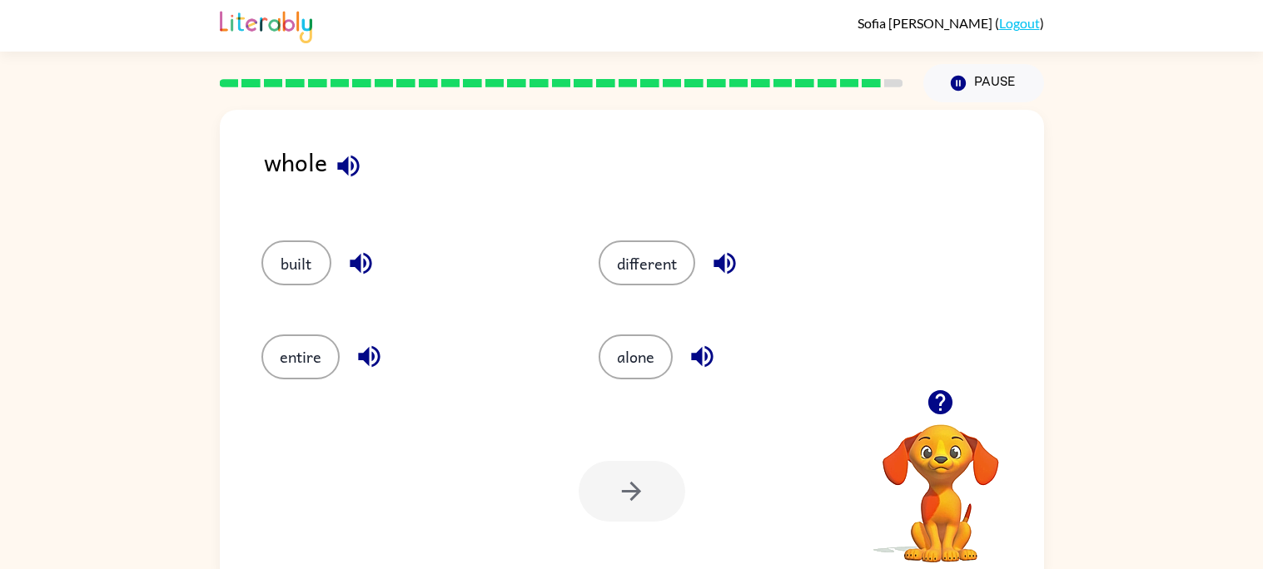
click at [351, 177] on icon "button" at bounding box center [348, 166] width 29 height 29
click at [618, 380] on div "alone" at bounding box center [736, 349] width 338 height 93
click at [627, 360] on button "alone" at bounding box center [636, 357] width 74 height 45
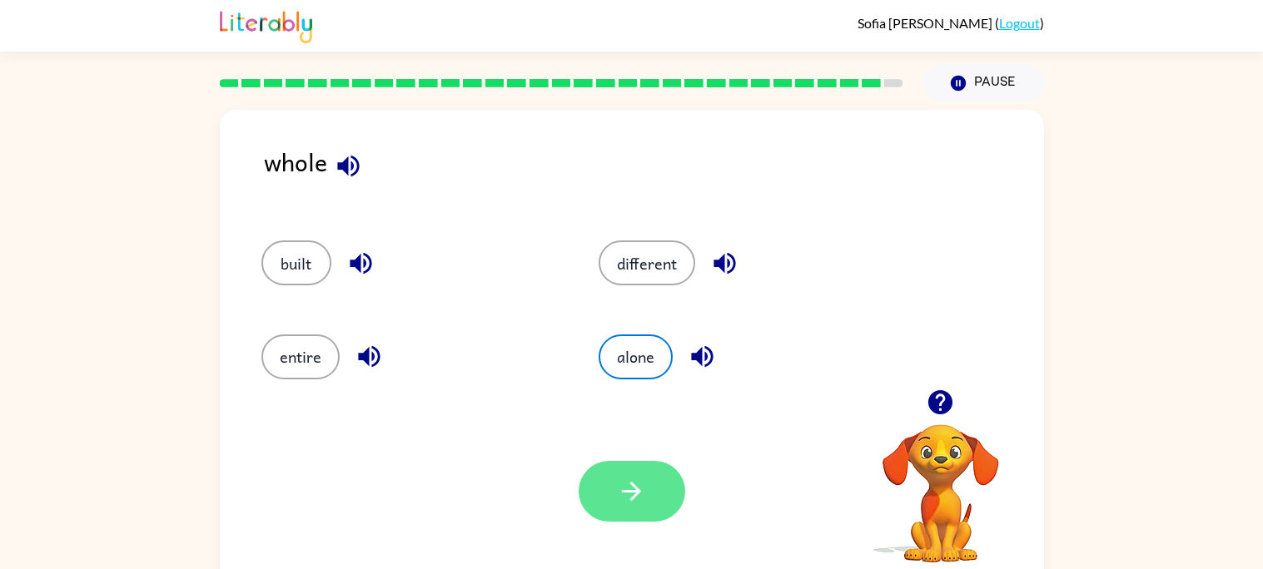
click at [626, 499] on icon "button" at bounding box center [631, 491] width 29 height 29
